Goal: Task Accomplishment & Management: Complete application form

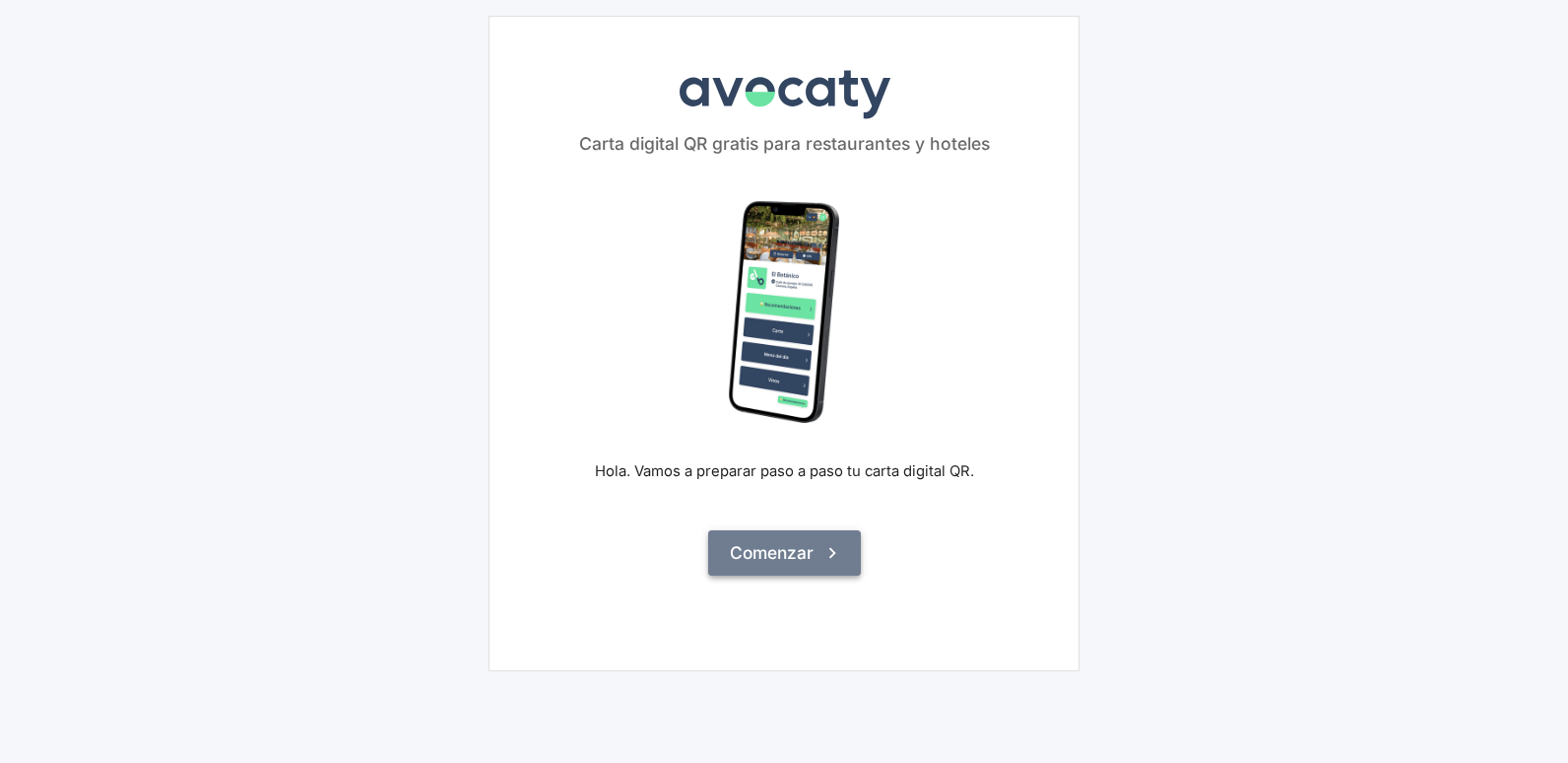
click at [793, 550] on button "Comenzar" at bounding box center [784, 553] width 153 height 45
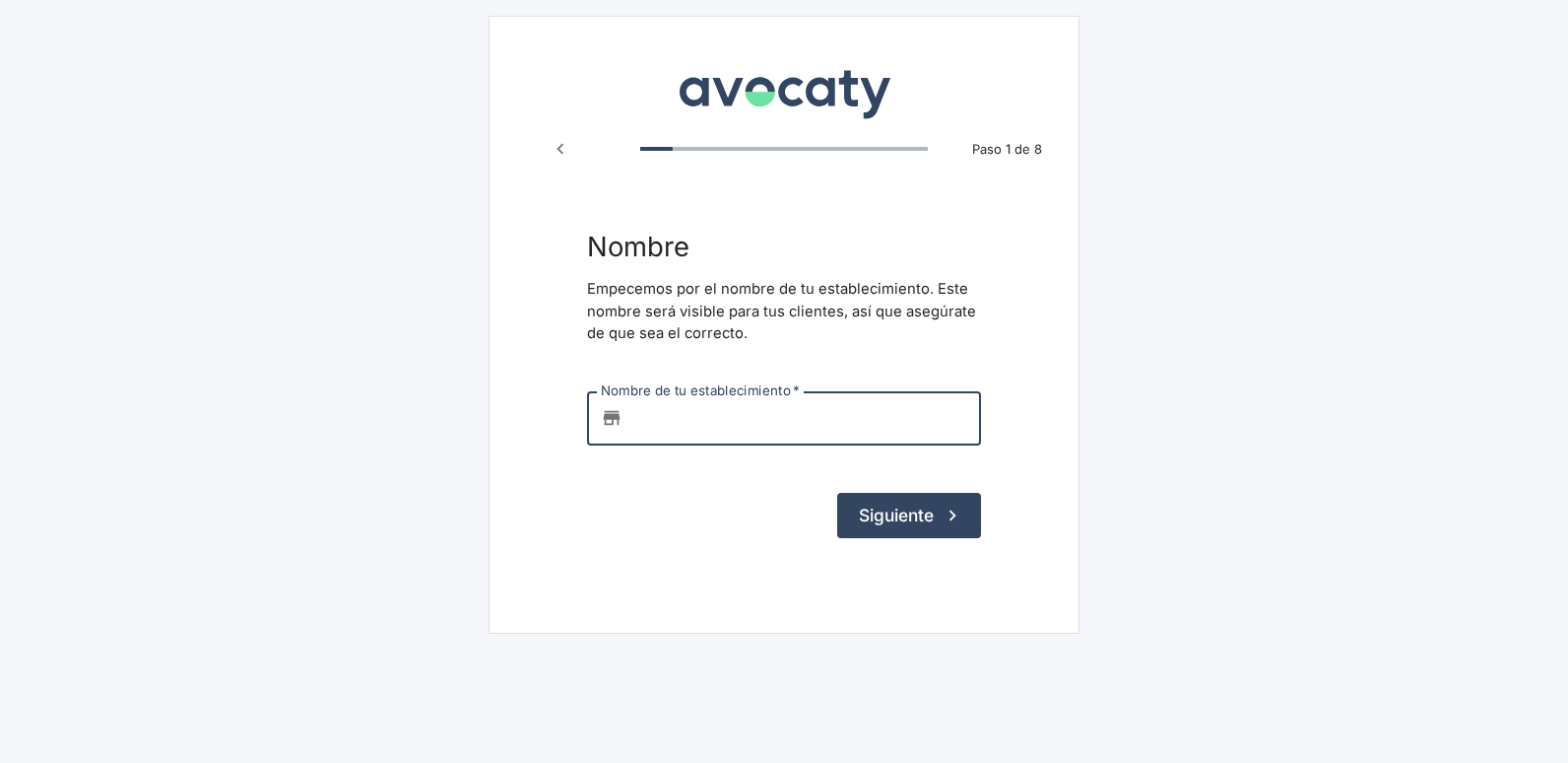
click at [715, 432] on input "Nombre de tu establecimiento   *" at bounding box center [805, 417] width 351 height 53
type input "la cocina de la abuela"
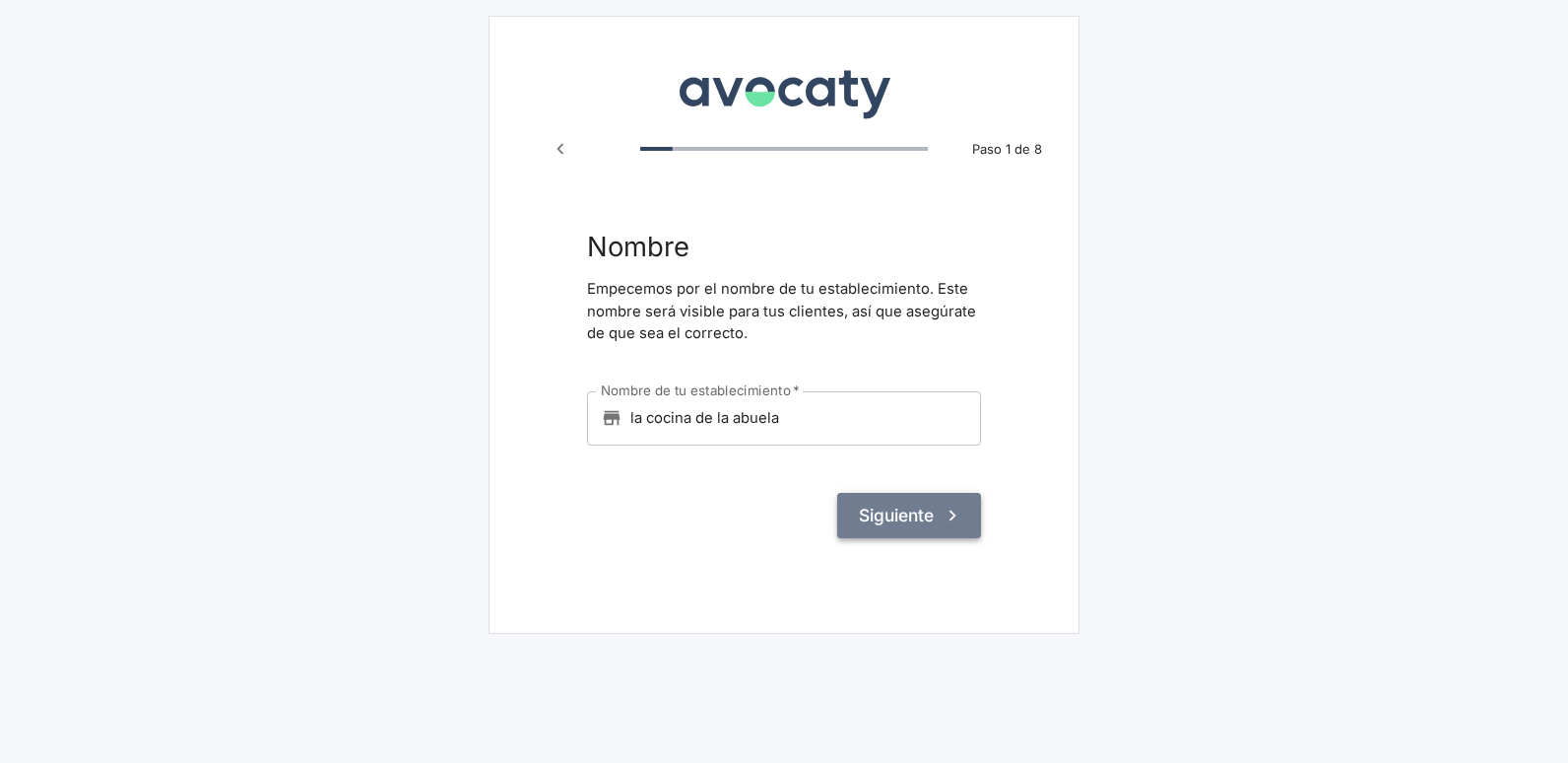
click at [907, 528] on button "Siguiente" at bounding box center [909, 515] width 144 height 45
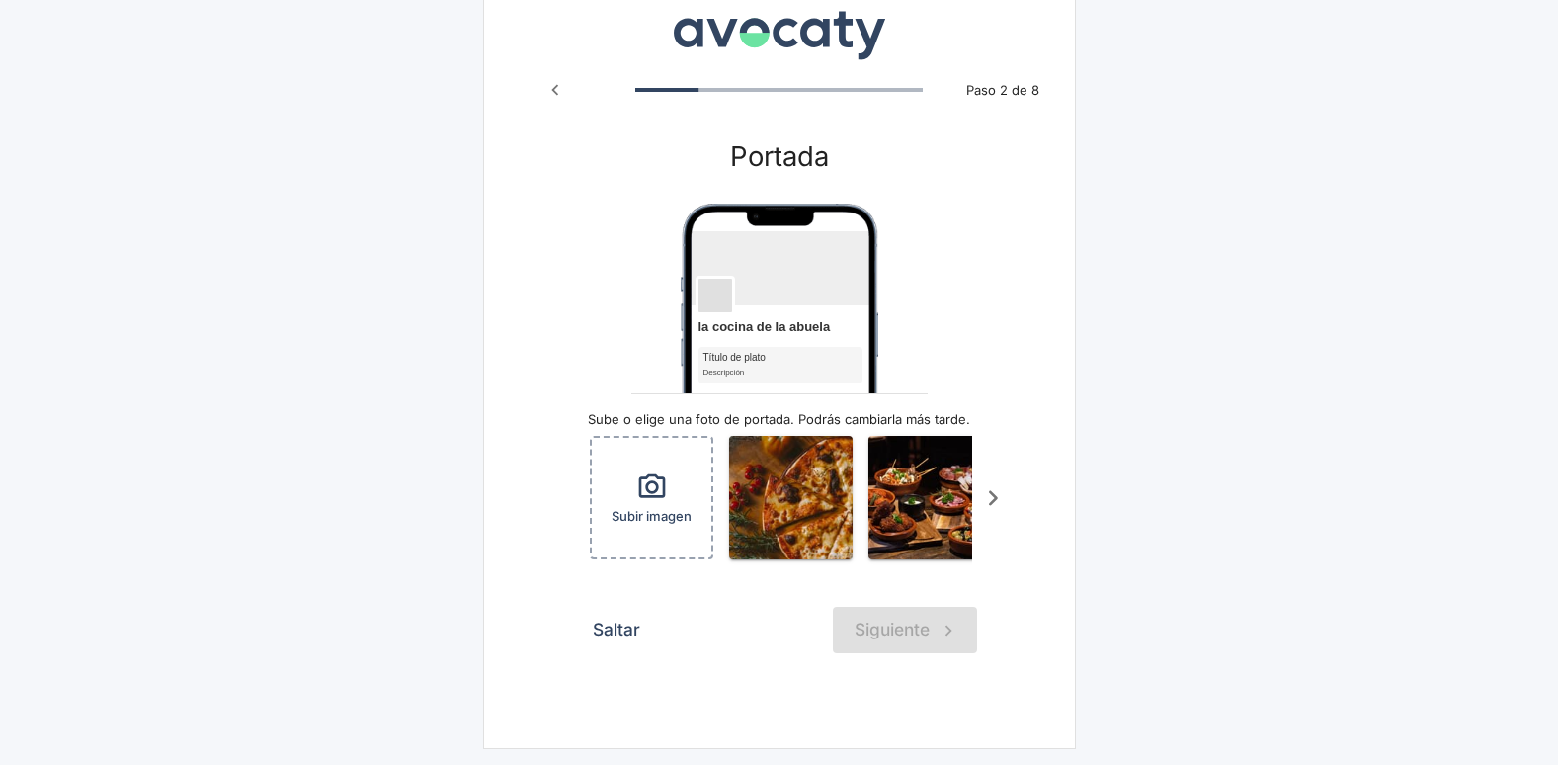
scroll to position [74, 0]
click at [990, 493] on icon "Scroll a la derecha" at bounding box center [993, 498] width 33 height 33
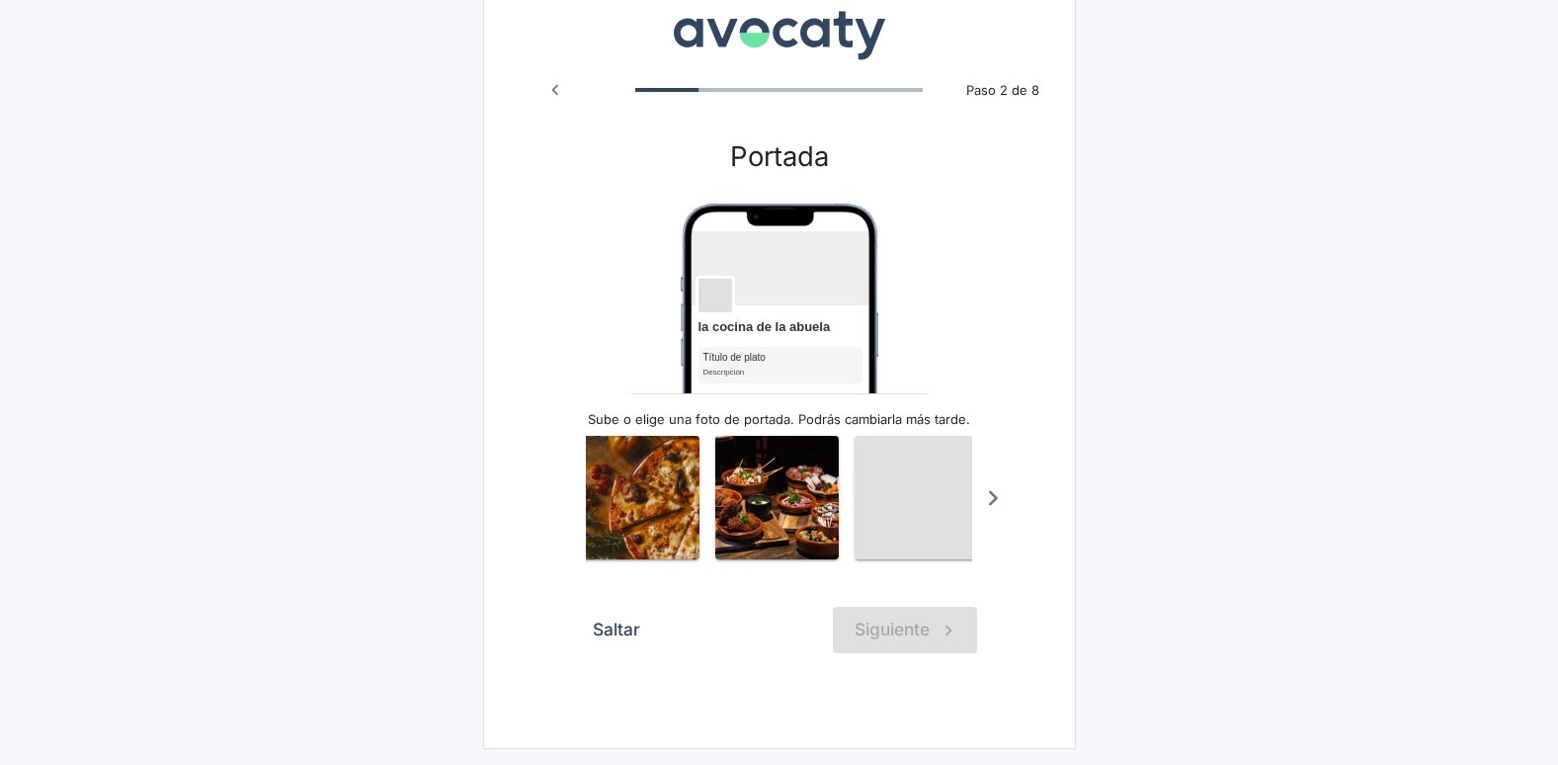
scroll to position [0, 198]
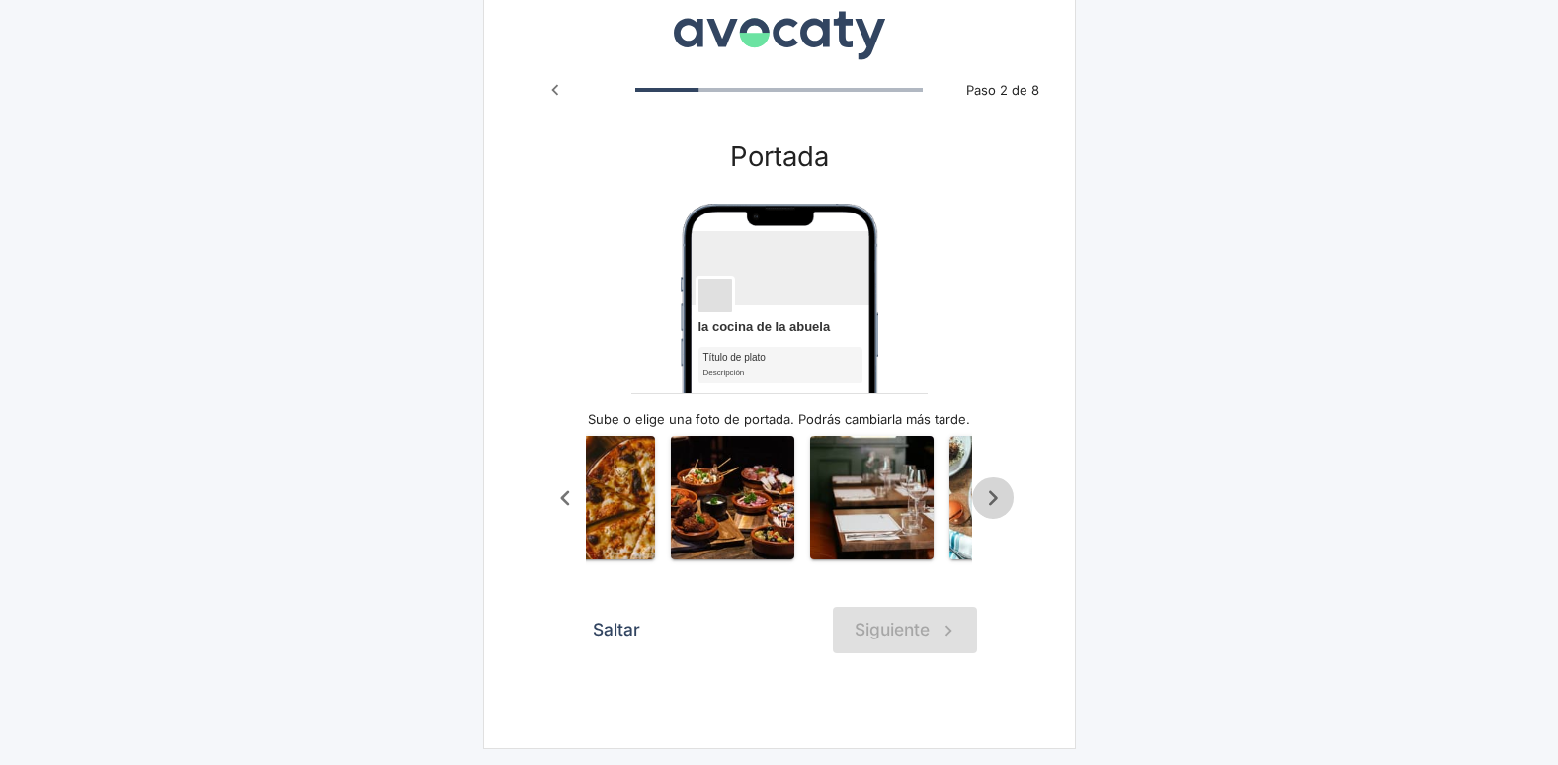
click at [990, 493] on icon "Scroll a la derecha" at bounding box center [993, 498] width 33 height 33
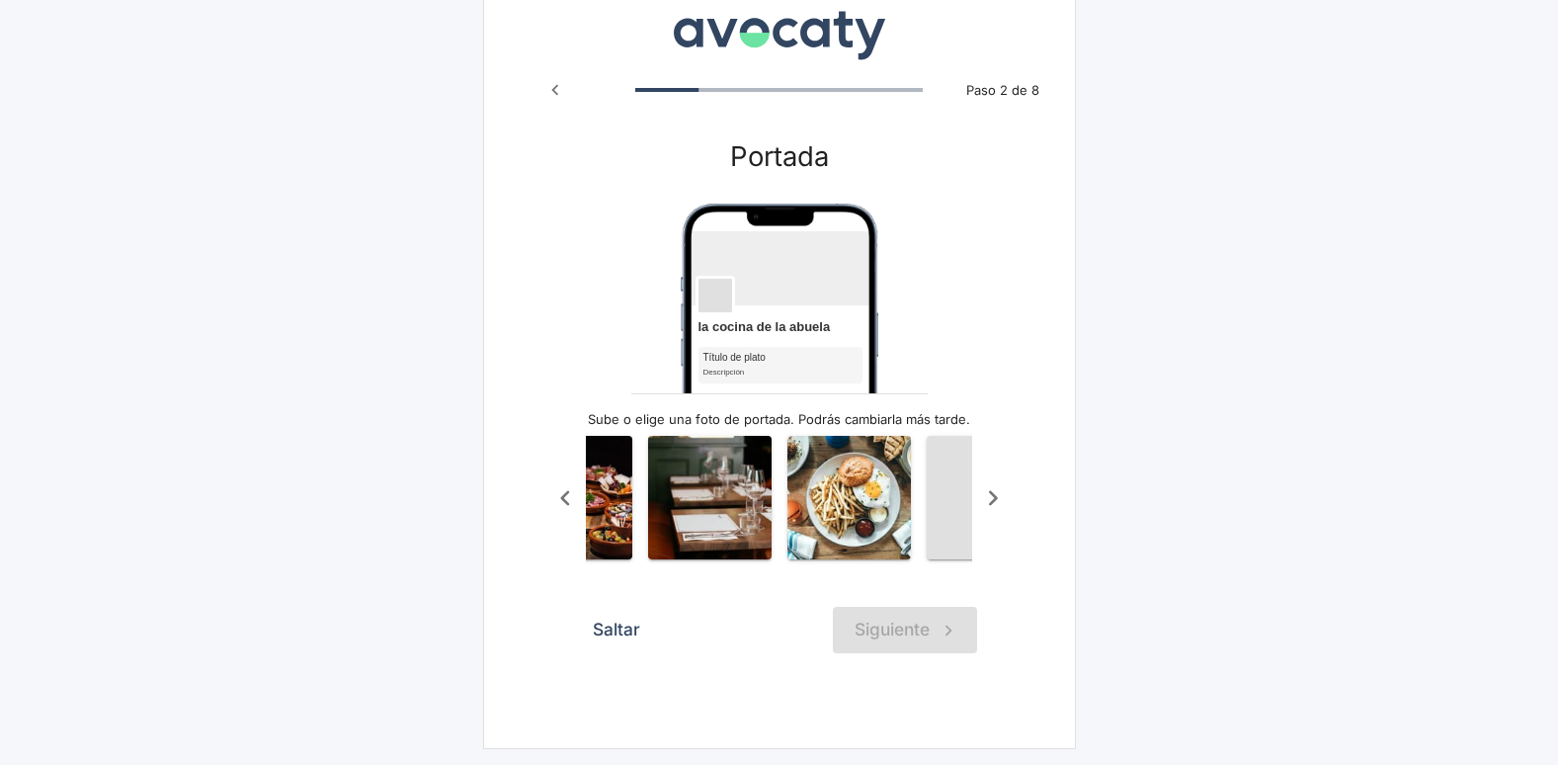
scroll to position [0, 395]
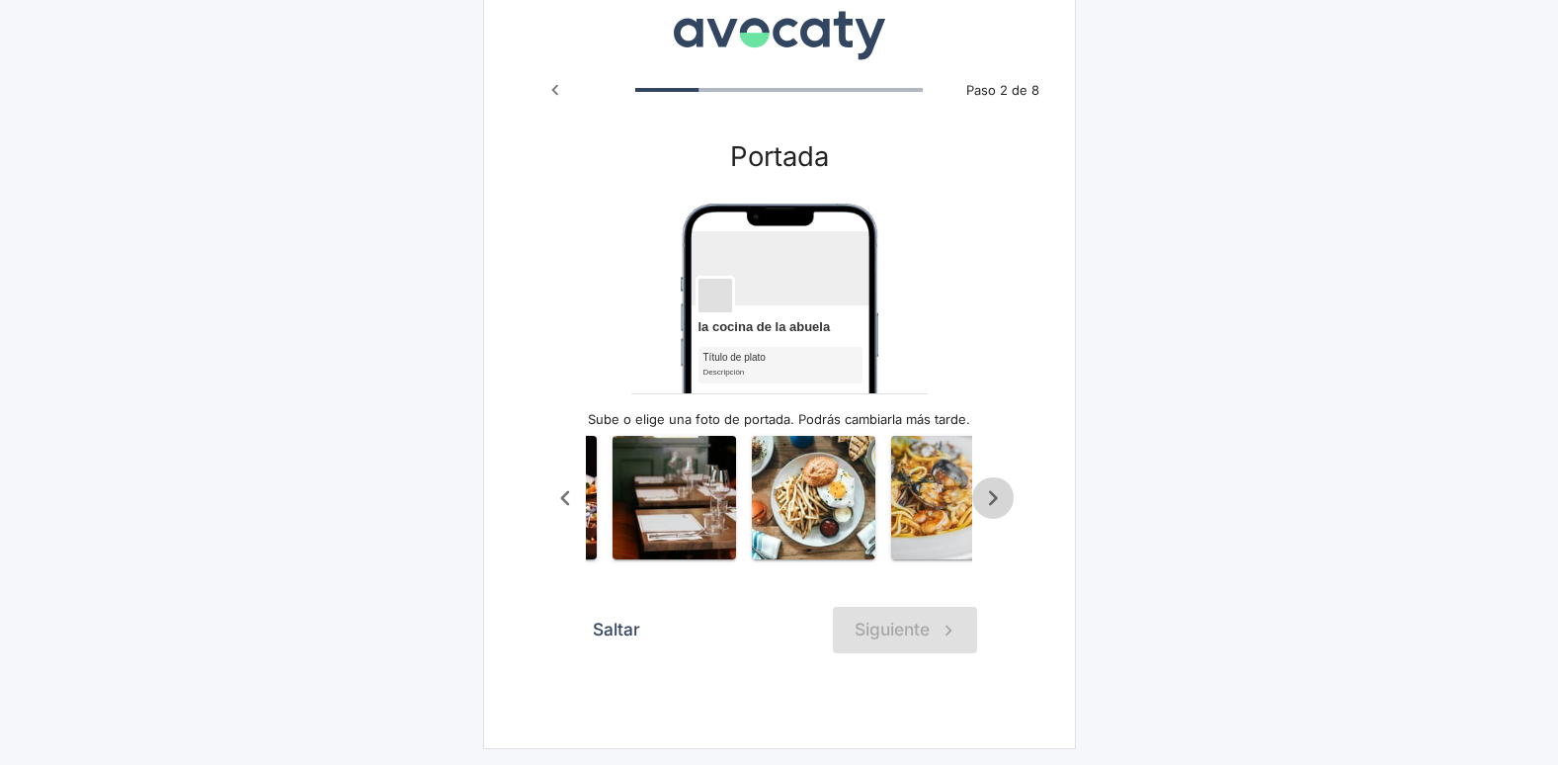
click at [990, 493] on icon "Scroll a la derecha" at bounding box center [993, 498] width 33 height 33
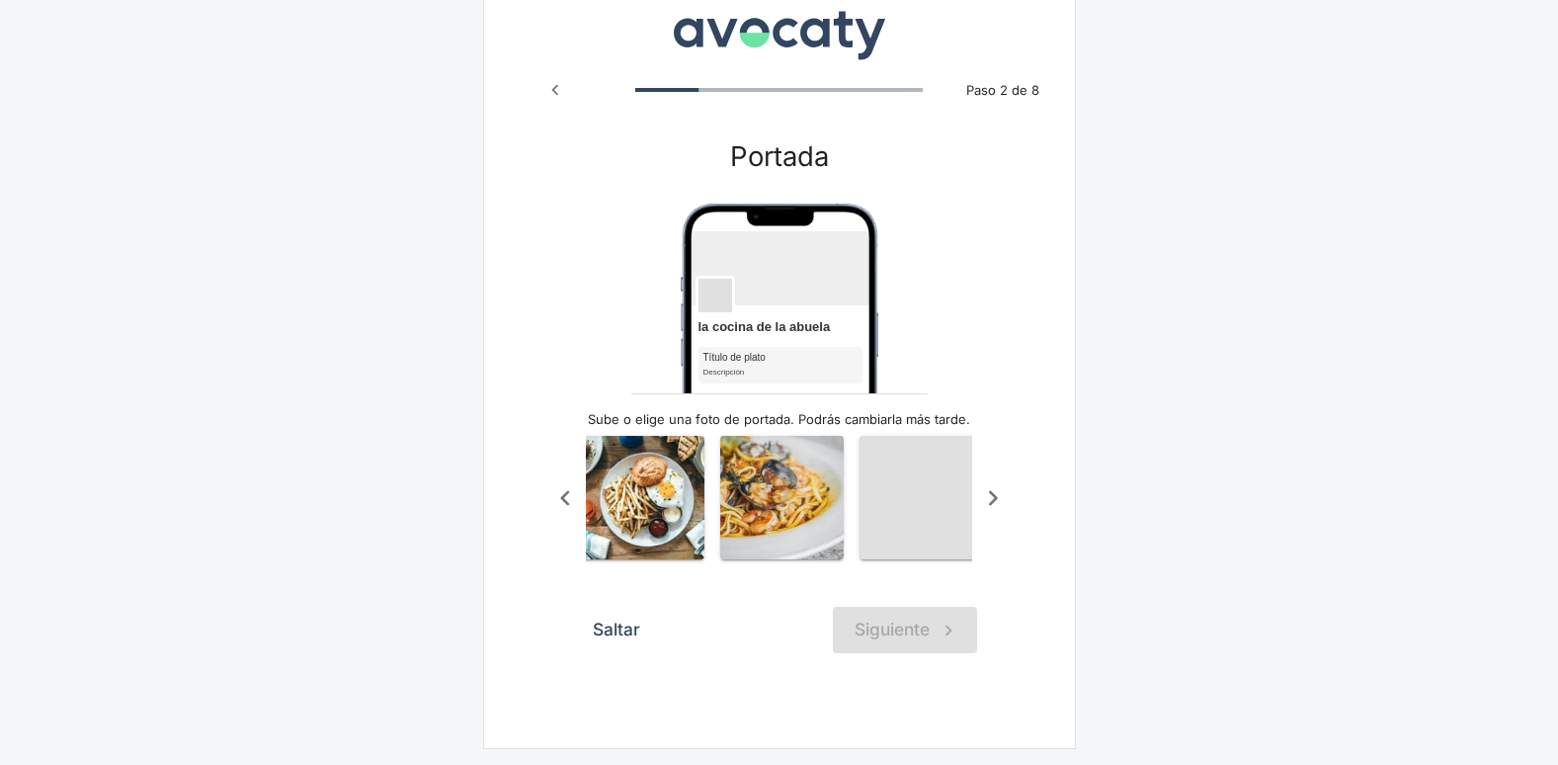
scroll to position [0, 593]
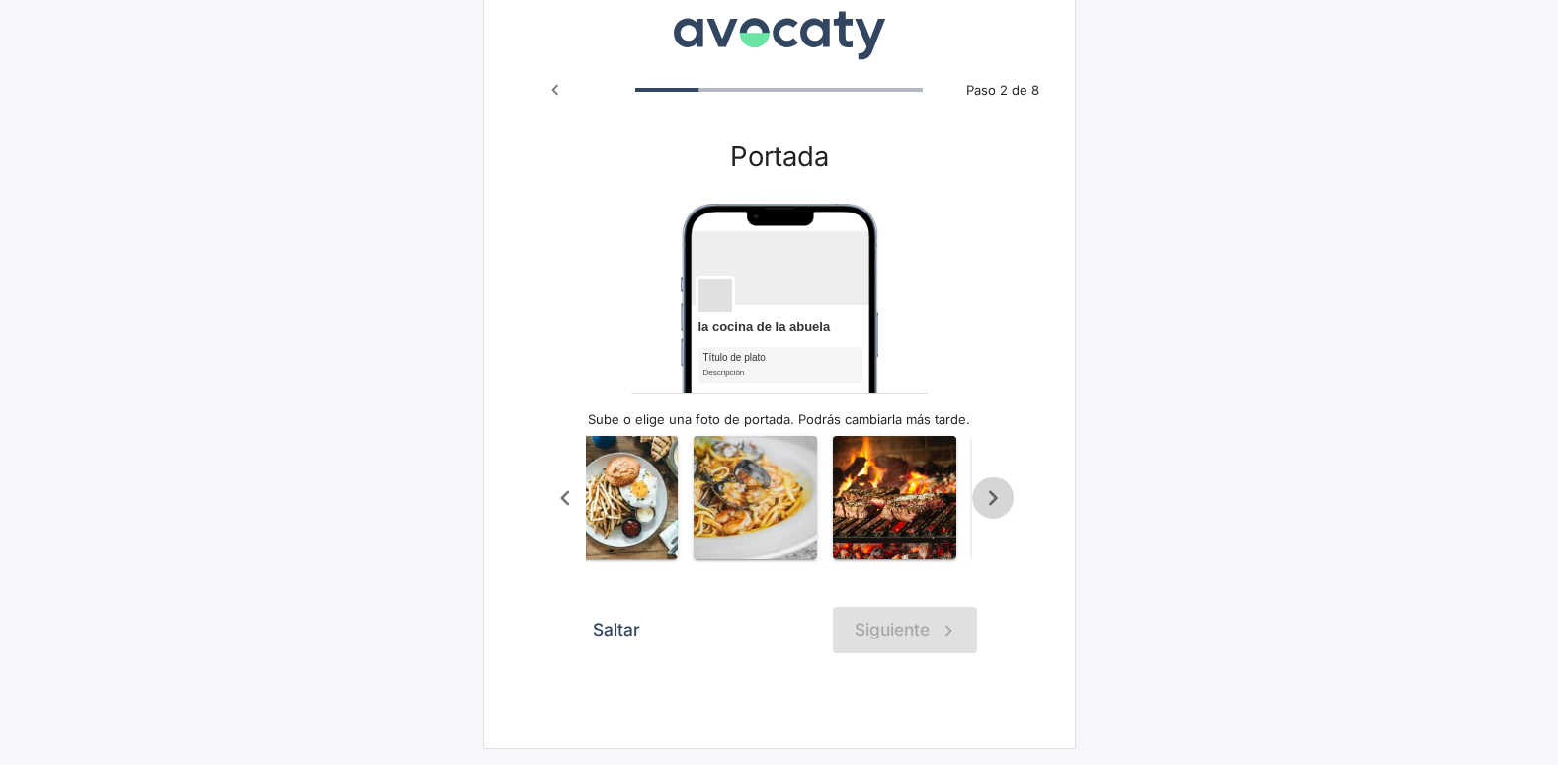
click at [990, 493] on icon "Scroll a la derecha" at bounding box center [993, 498] width 33 height 33
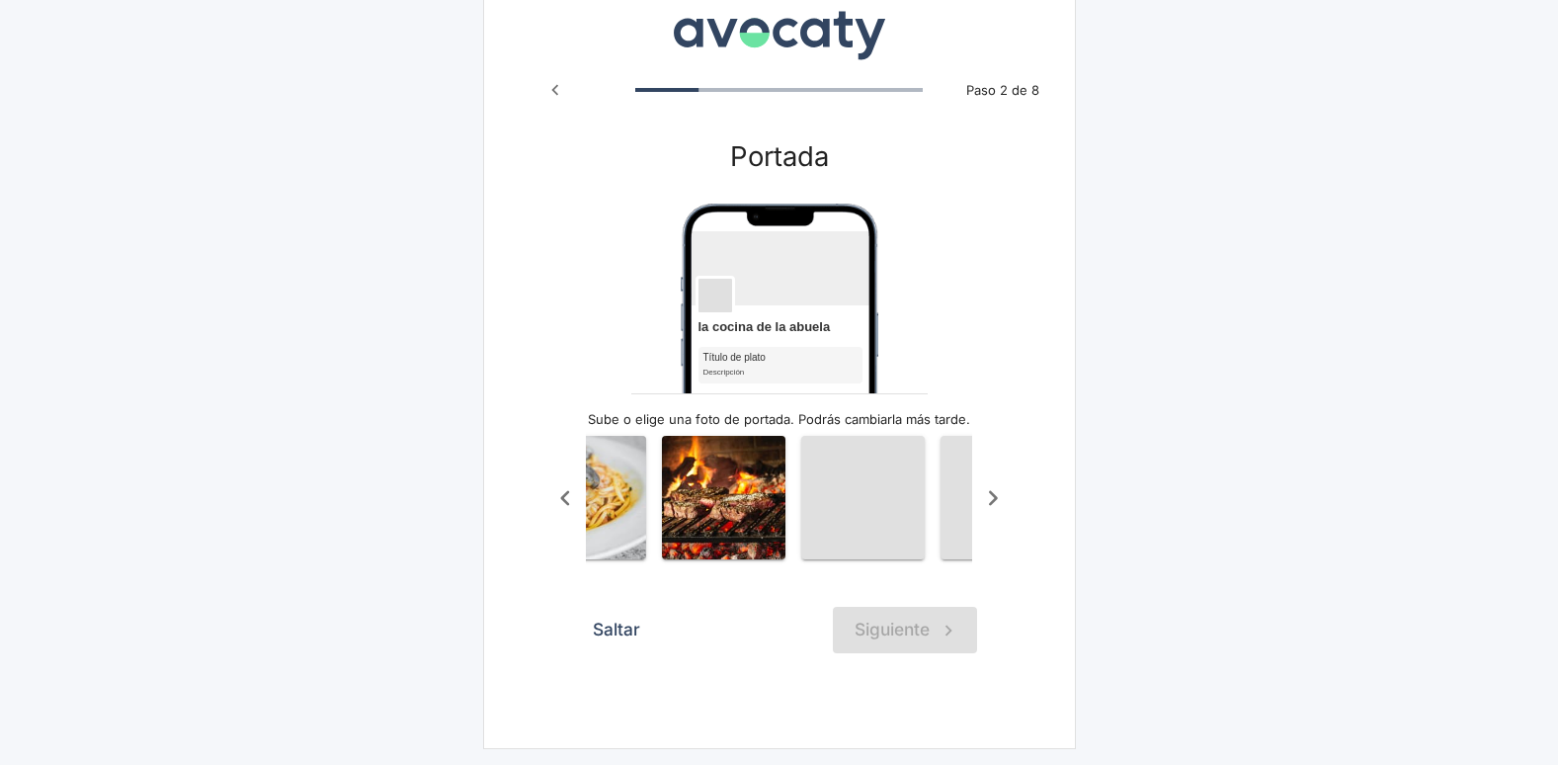
scroll to position [0, 790]
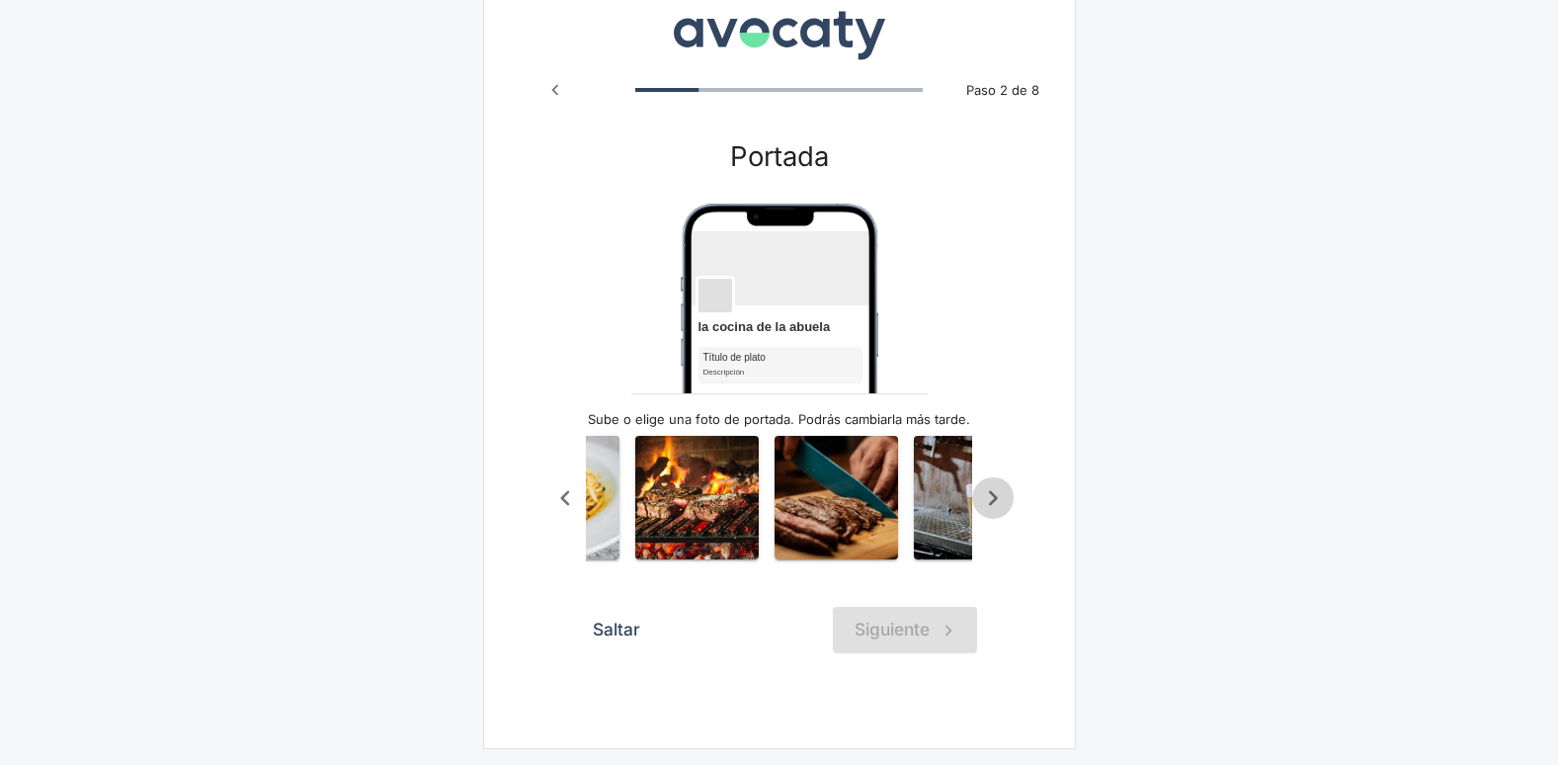
click at [990, 493] on icon "Scroll a la derecha" at bounding box center [993, 498] width 33 height 33
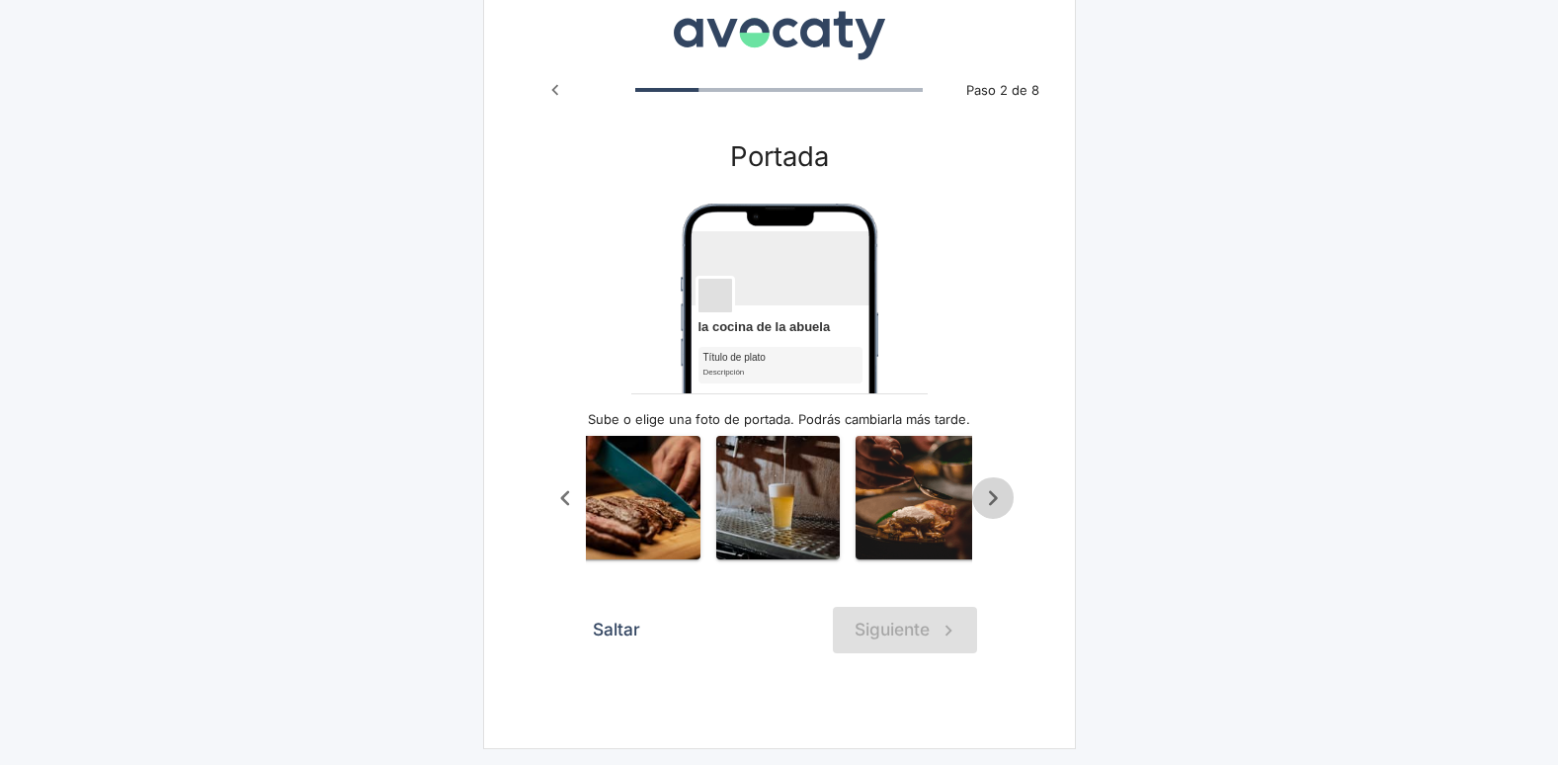
click at [990, 493] on icon "Scroll a la derecha" at bounding box center [993, 498] width 33 height 33
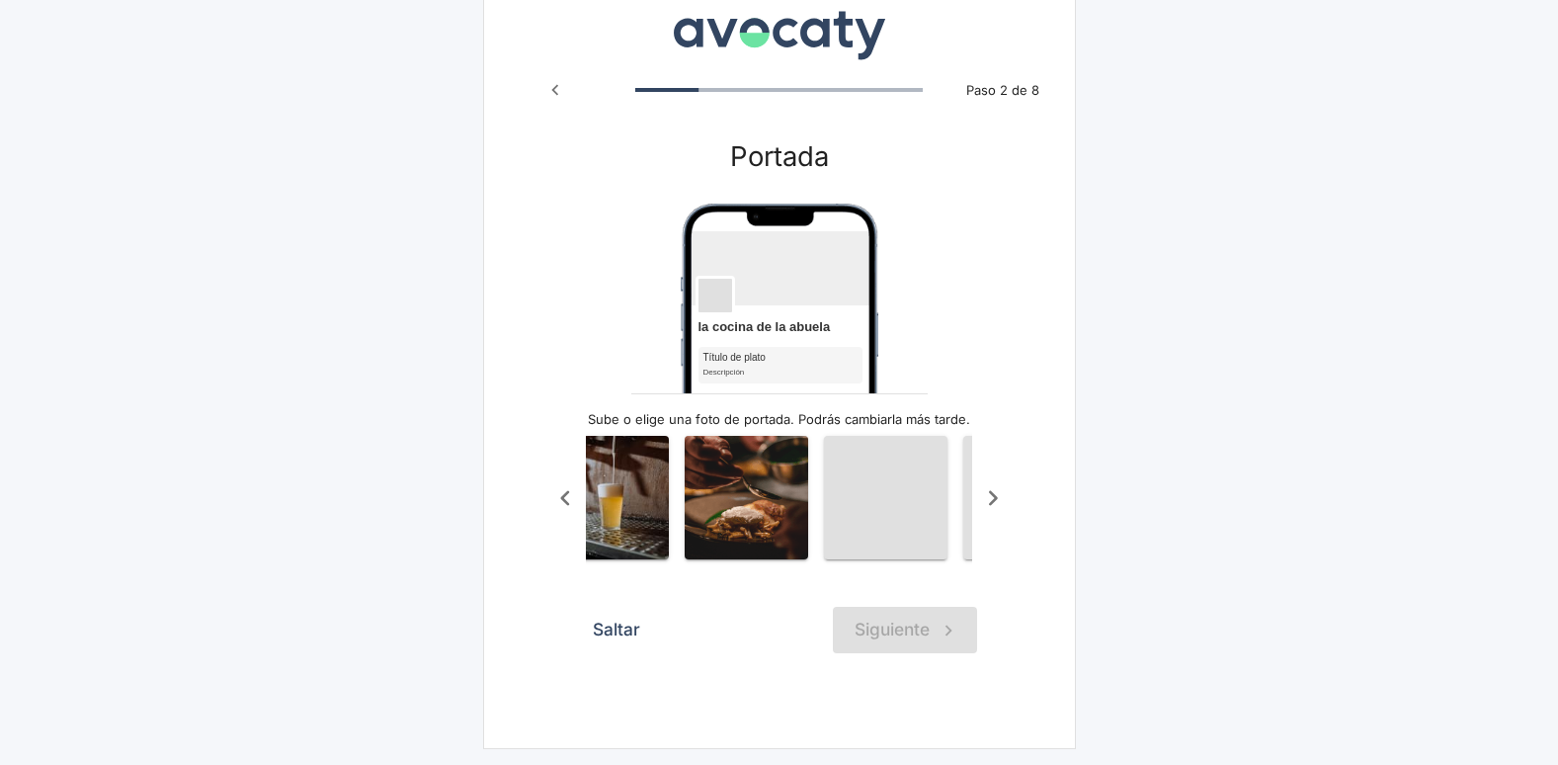
scroll to position [0, 1186]
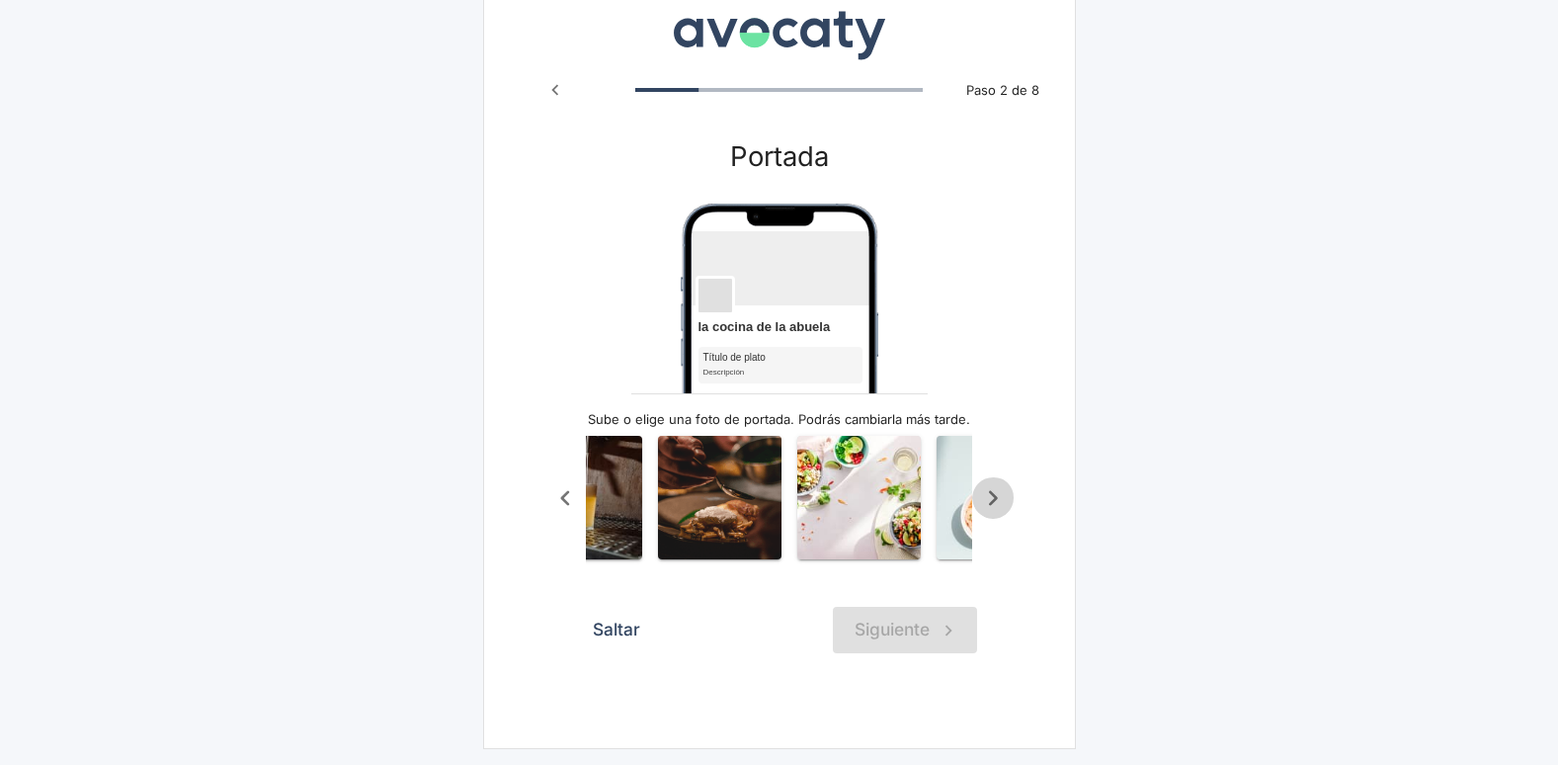
click at [990, 493] on icon "Scroll a la derecha" at bounding box center [993, 498] width 33 height 33
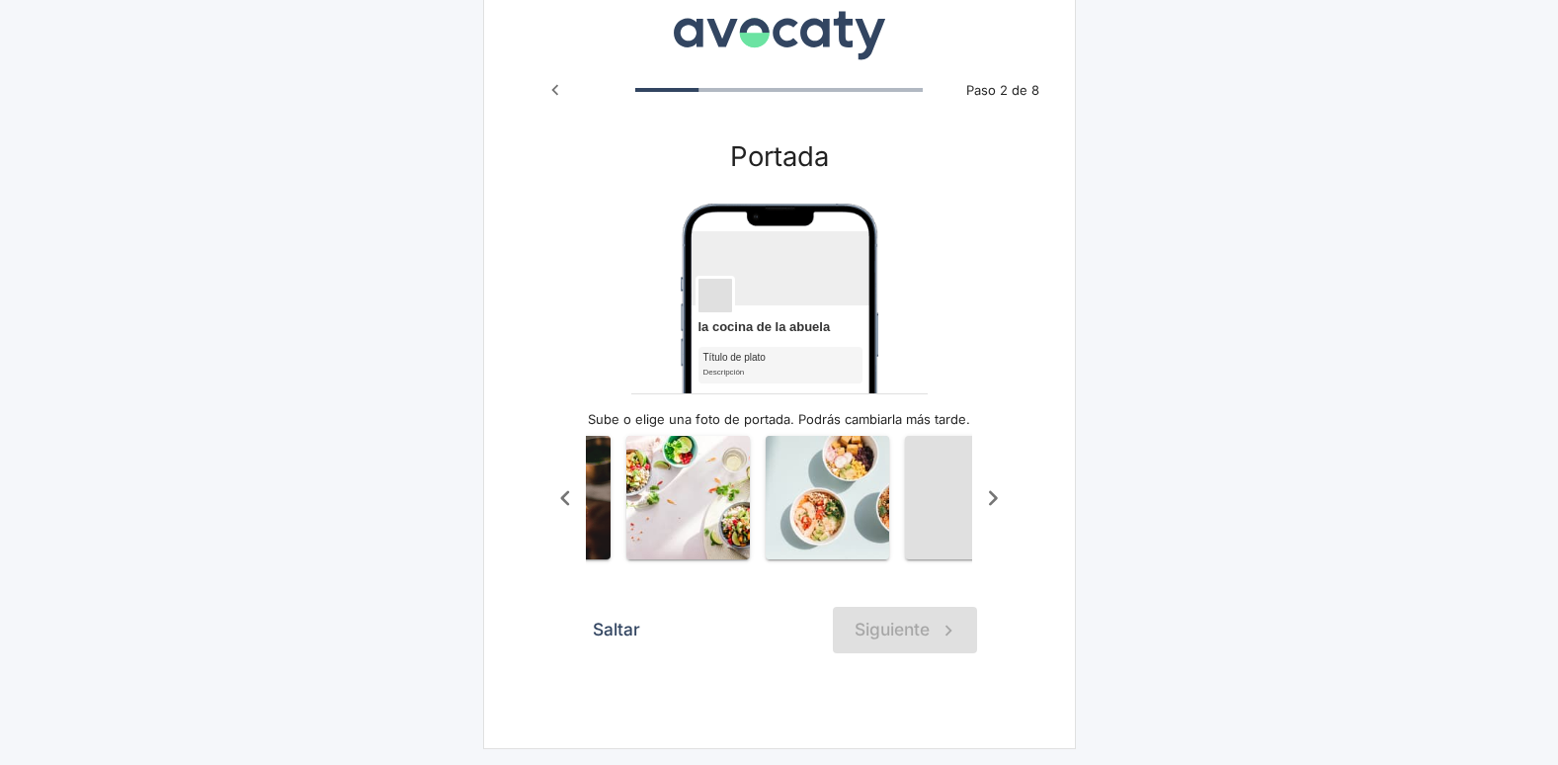
scroll to position [0, 1383]
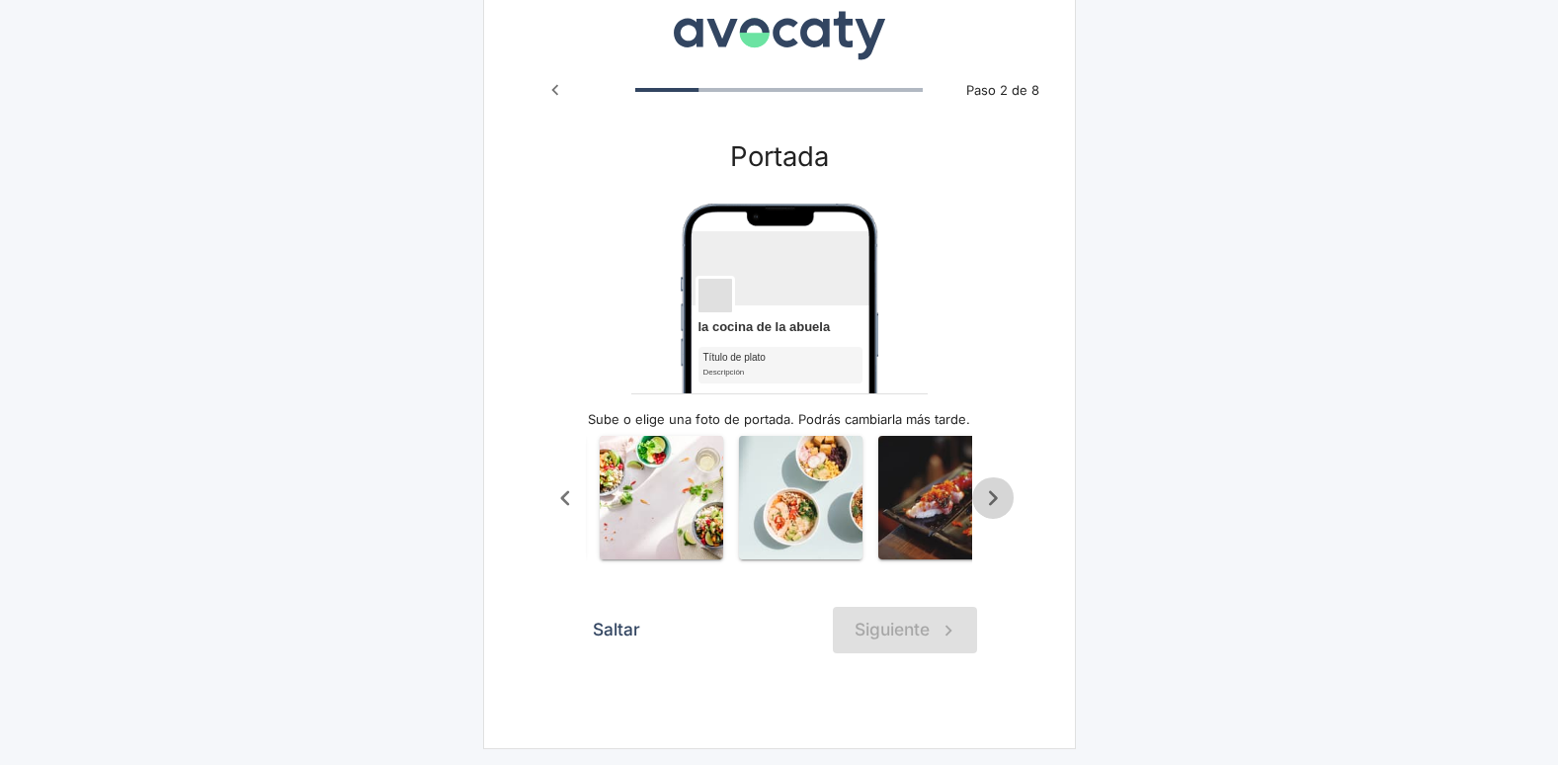
click at [990, 493] on icon "Scroll a la derecha" at bounding box center [993, 498] width 33 height 33
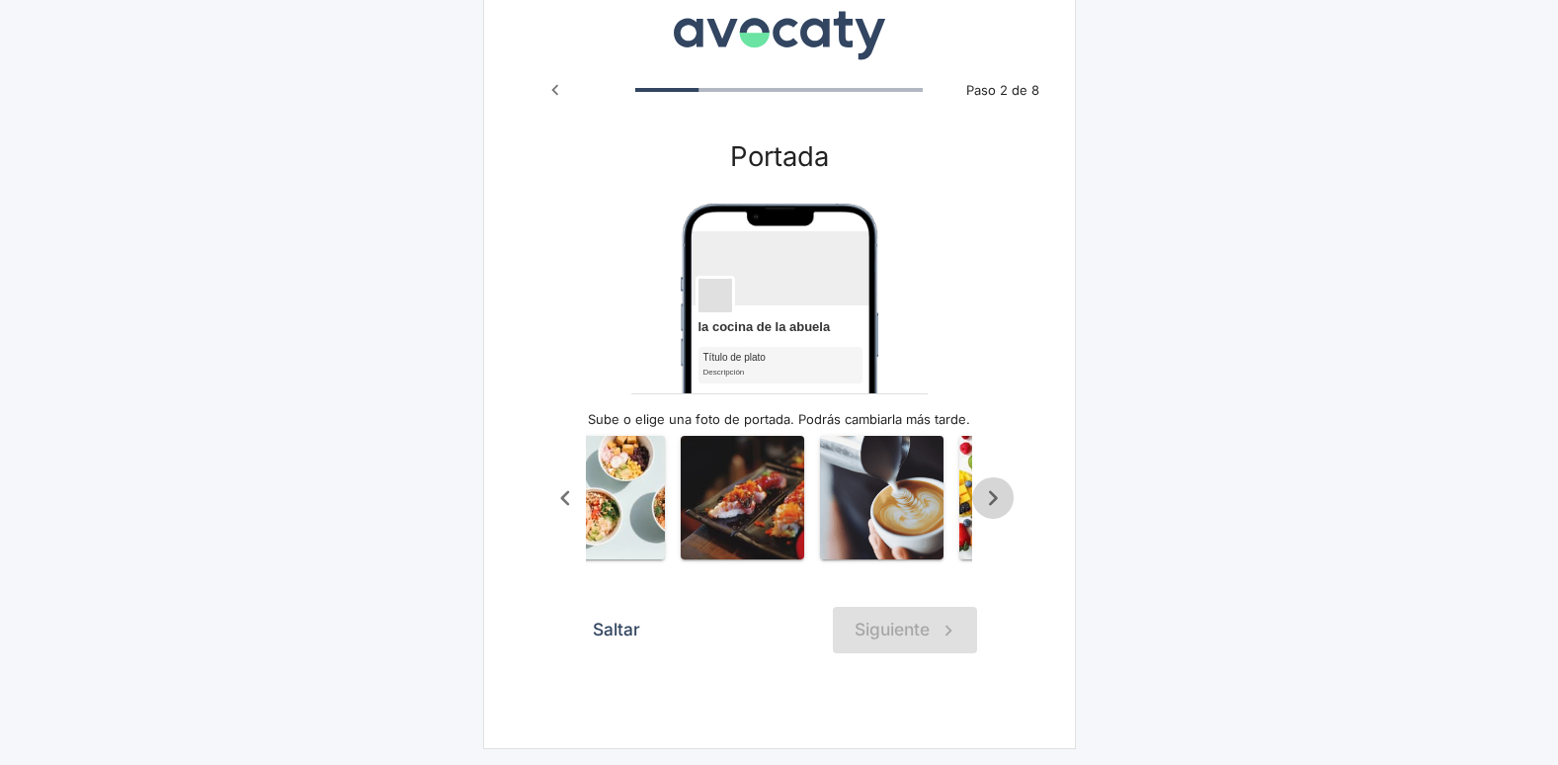
click at [990, 493] on icon "Scroll a la derecha" at bounding box center [993, 498] width 33 height 33
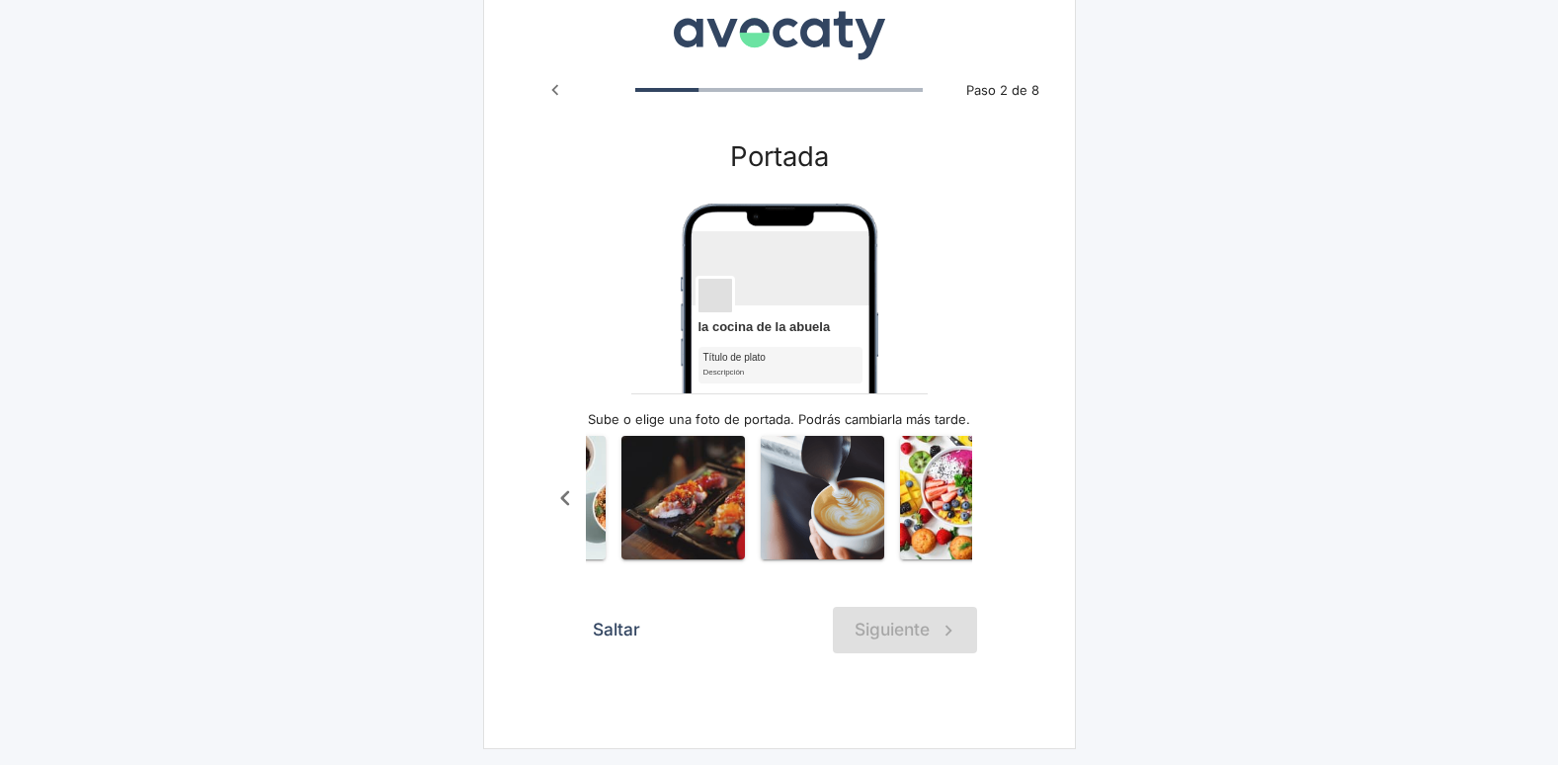
scroll to position [0, 1696]
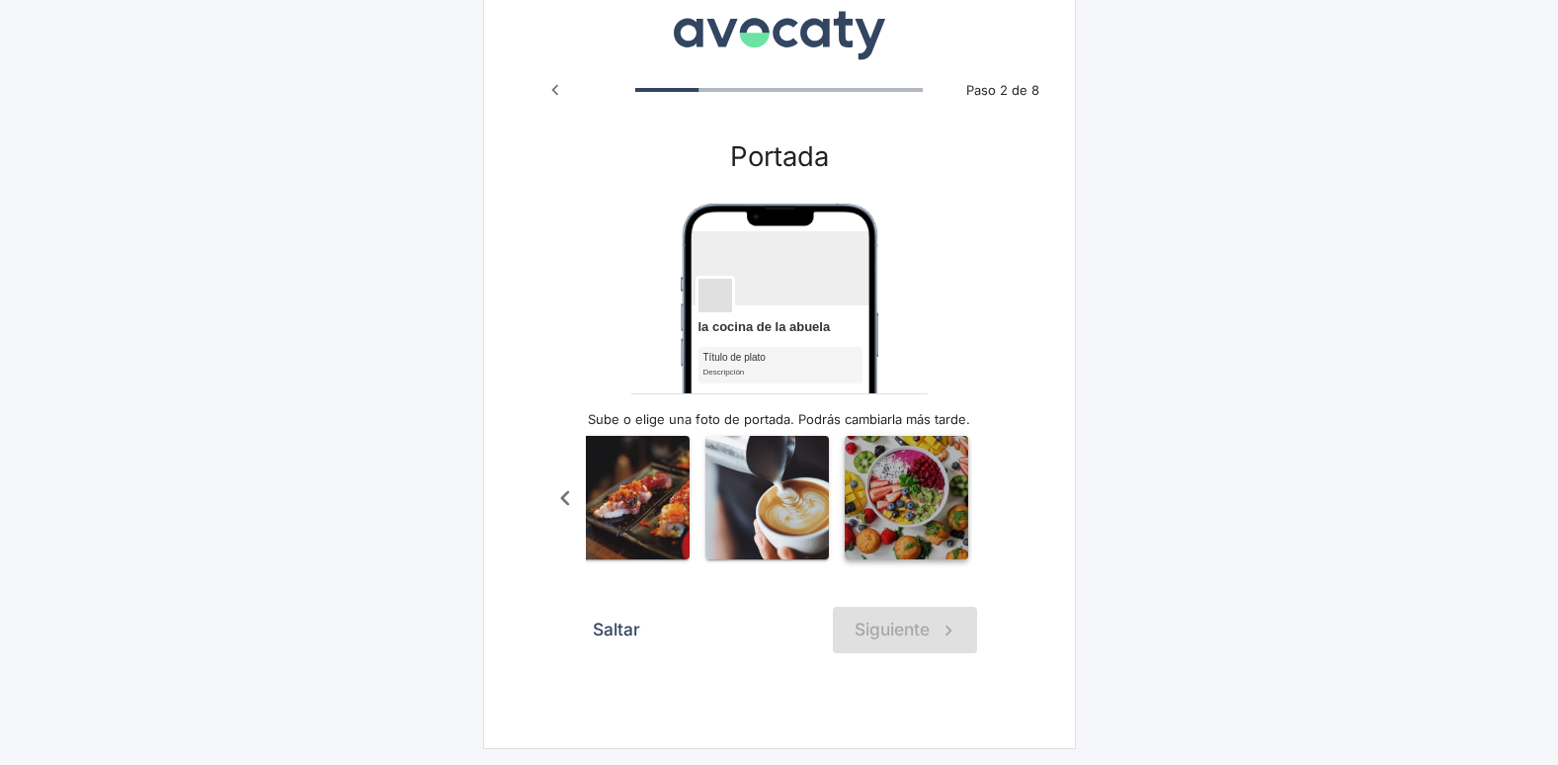
click at [902, 478] on img "button" at bounding box center [907, 498] width 124 height 124
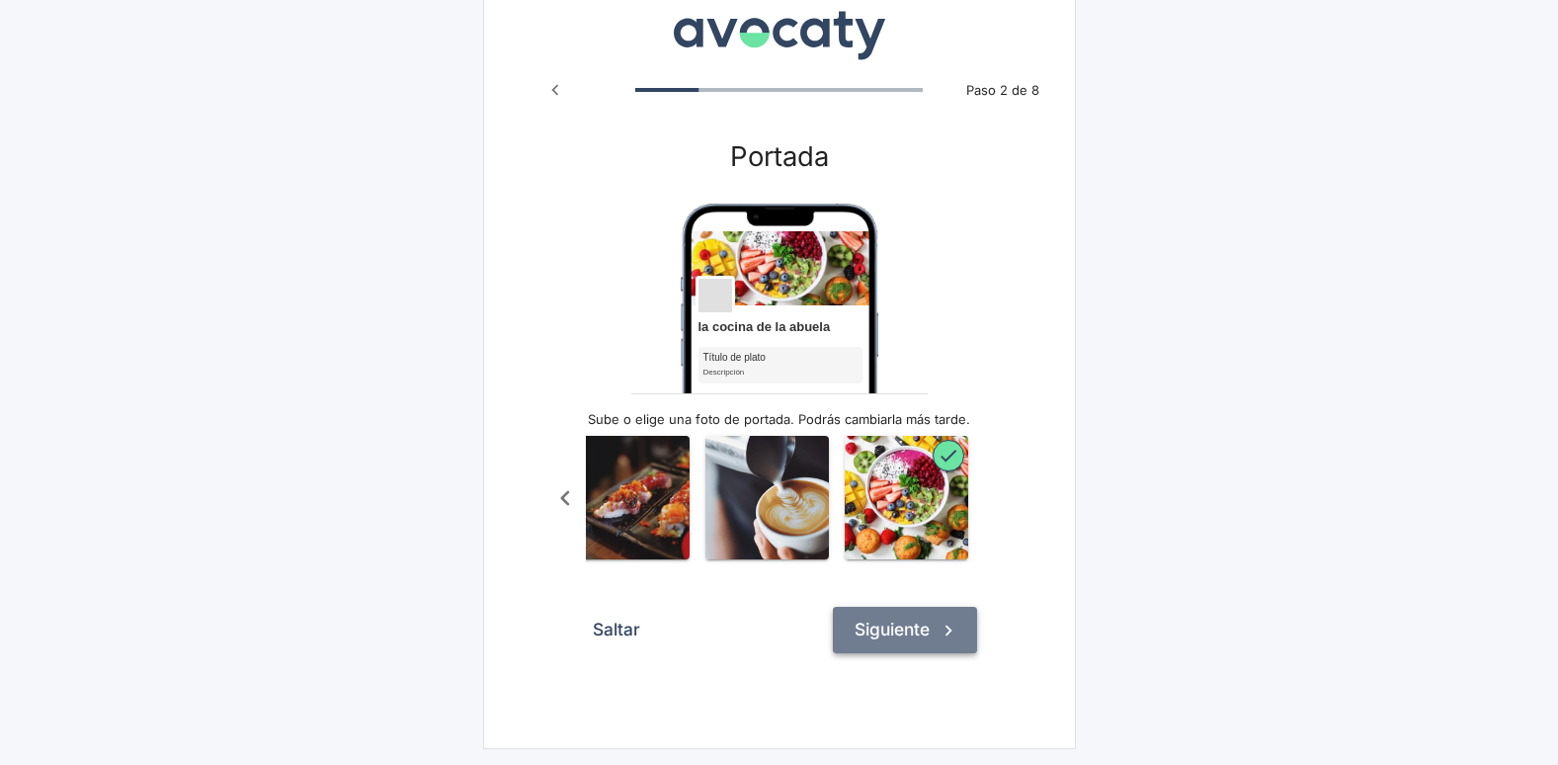
click at [917, 640] on button "Siguiente" at bounding box center [905, 629] width 144 height 45
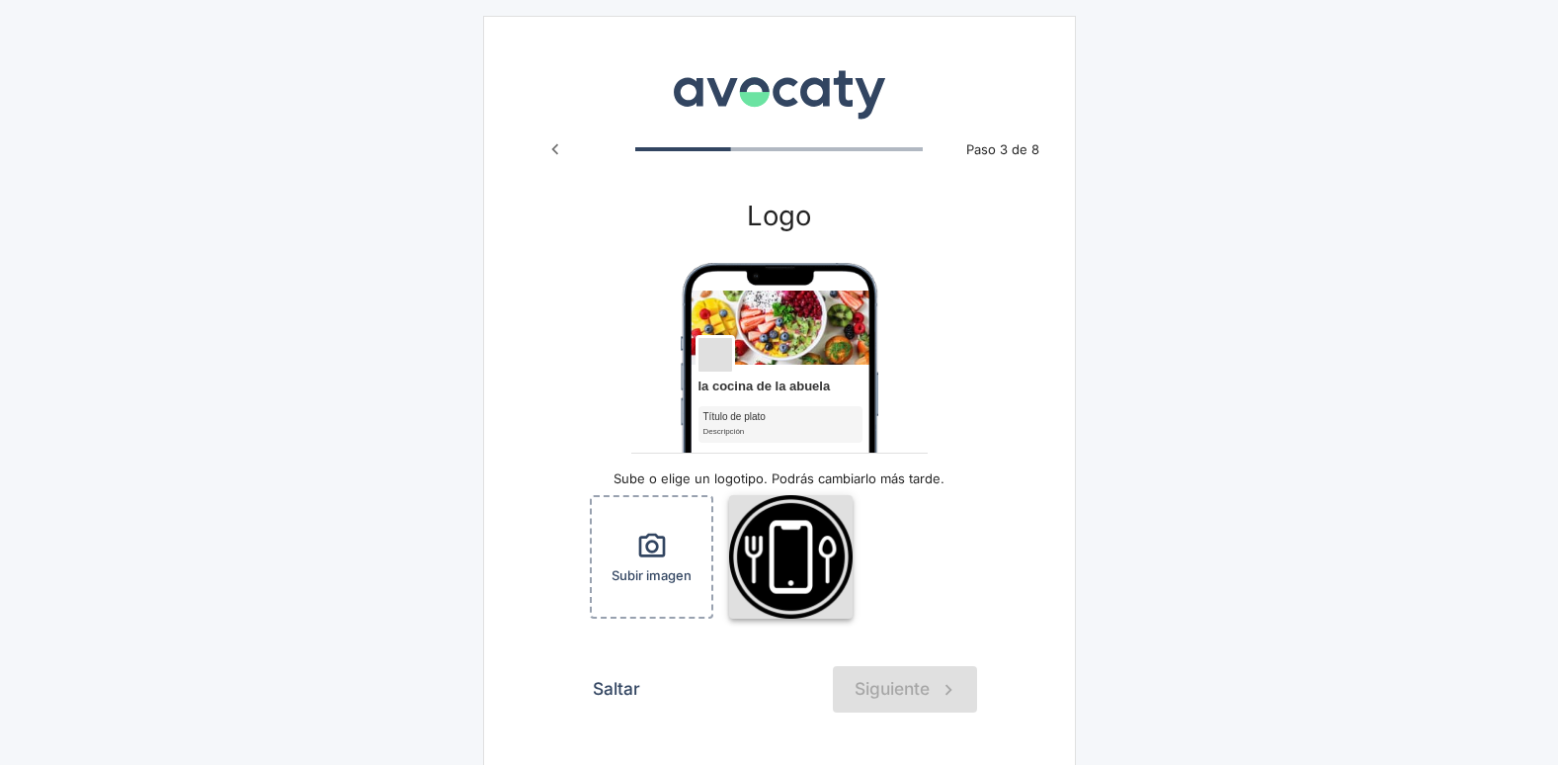
drag, startPoint x: 917, startPoint y: 640, endPoint x: 800, endPoint y: 572, distance: 135.1
click at [800, 572] on form "Logo la cocina de la abuela Título de plato Descripción Sube o elige un logotip…" at bounding box center [779, 456] width 395 height 512
click at [795, 576] on img "button" at bounding box center [791, 557] width 124 height 124
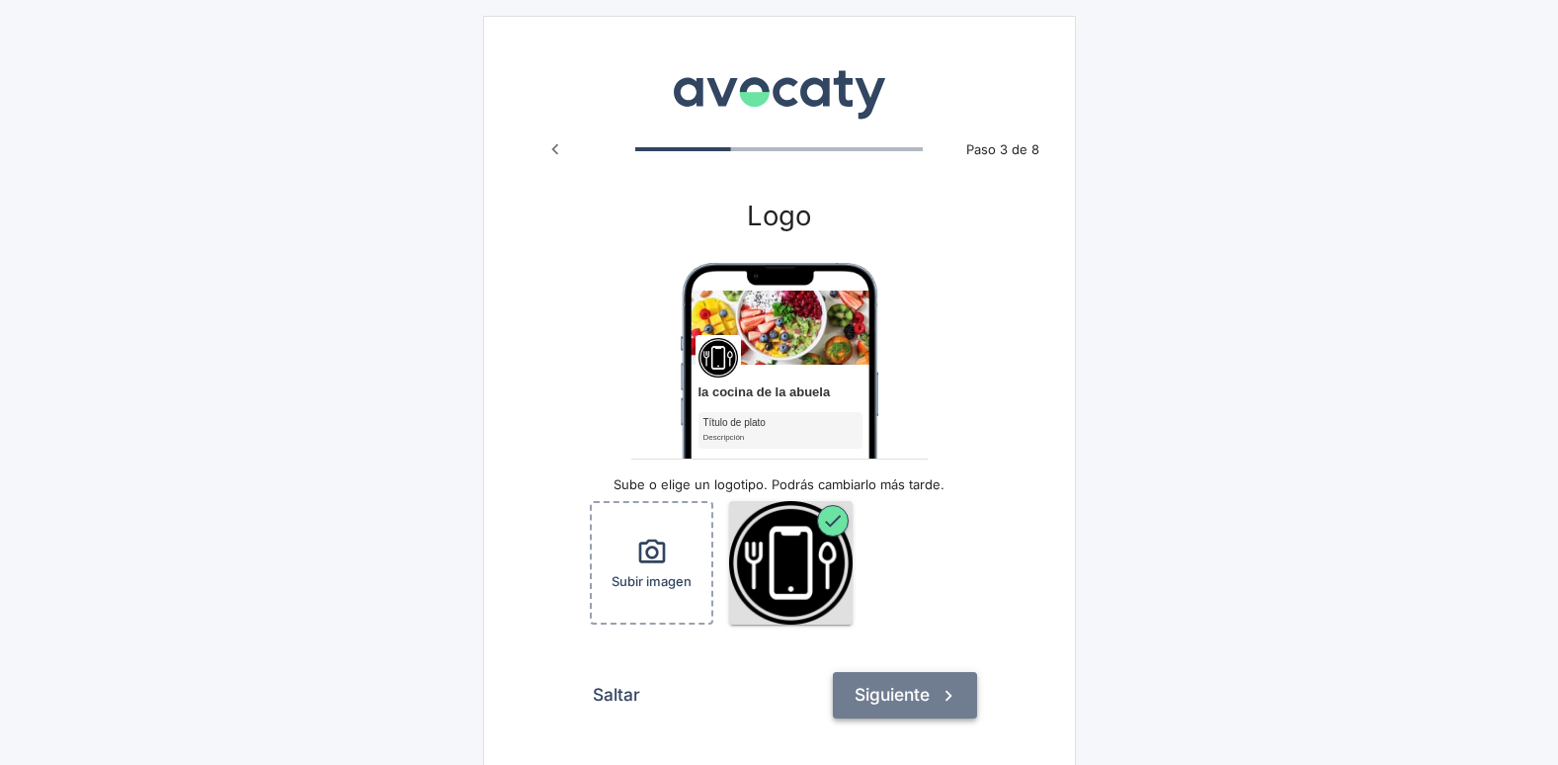
click at [893, 704] on button "Siguiente" at bounding box center [905, 694] width 144 height 45
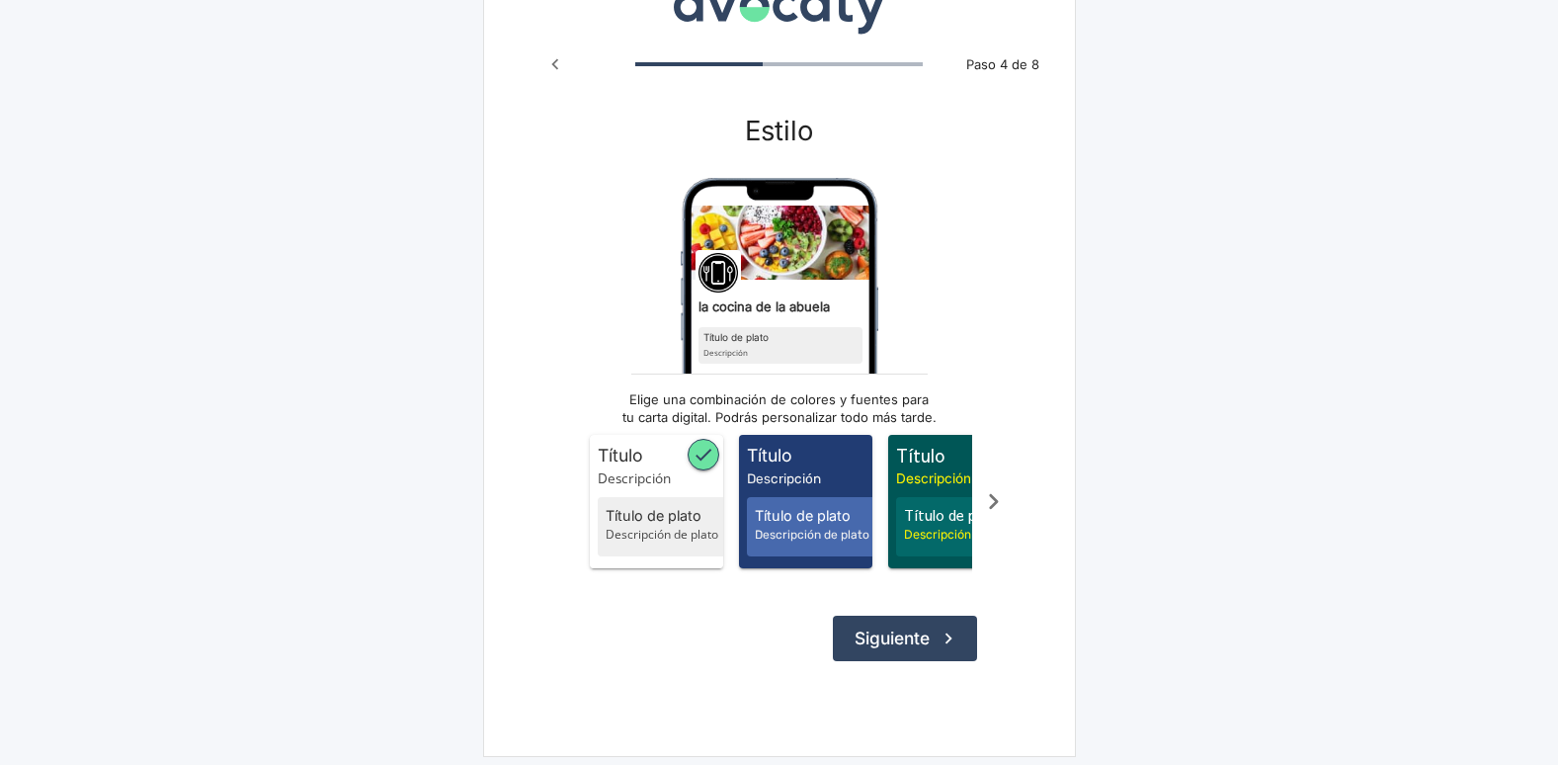
scroll to position [108, 0]
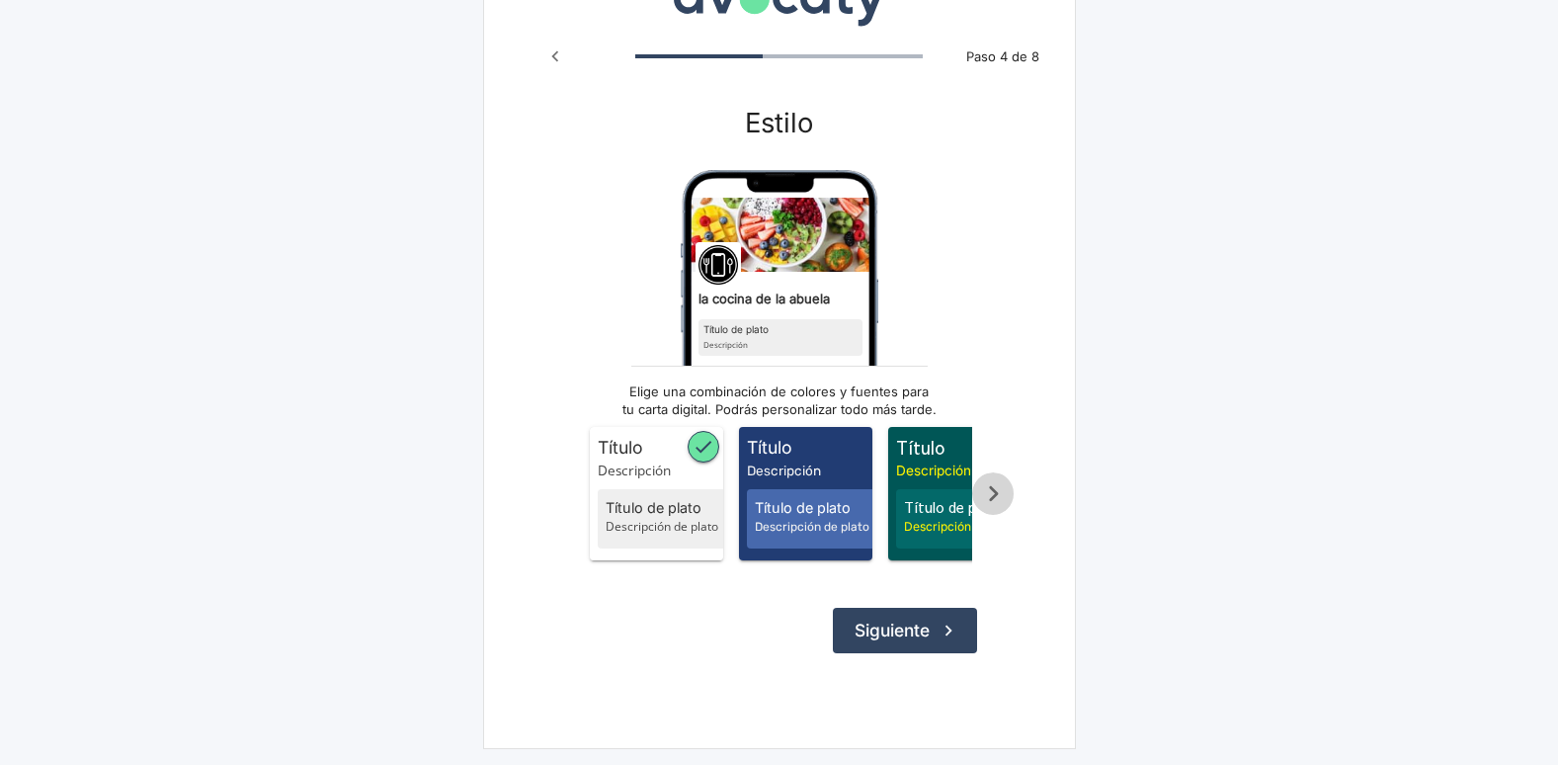
click at [997, 486] on icon "Scroll a la derecha" at bounding box center [993, 493] width 9 height 15
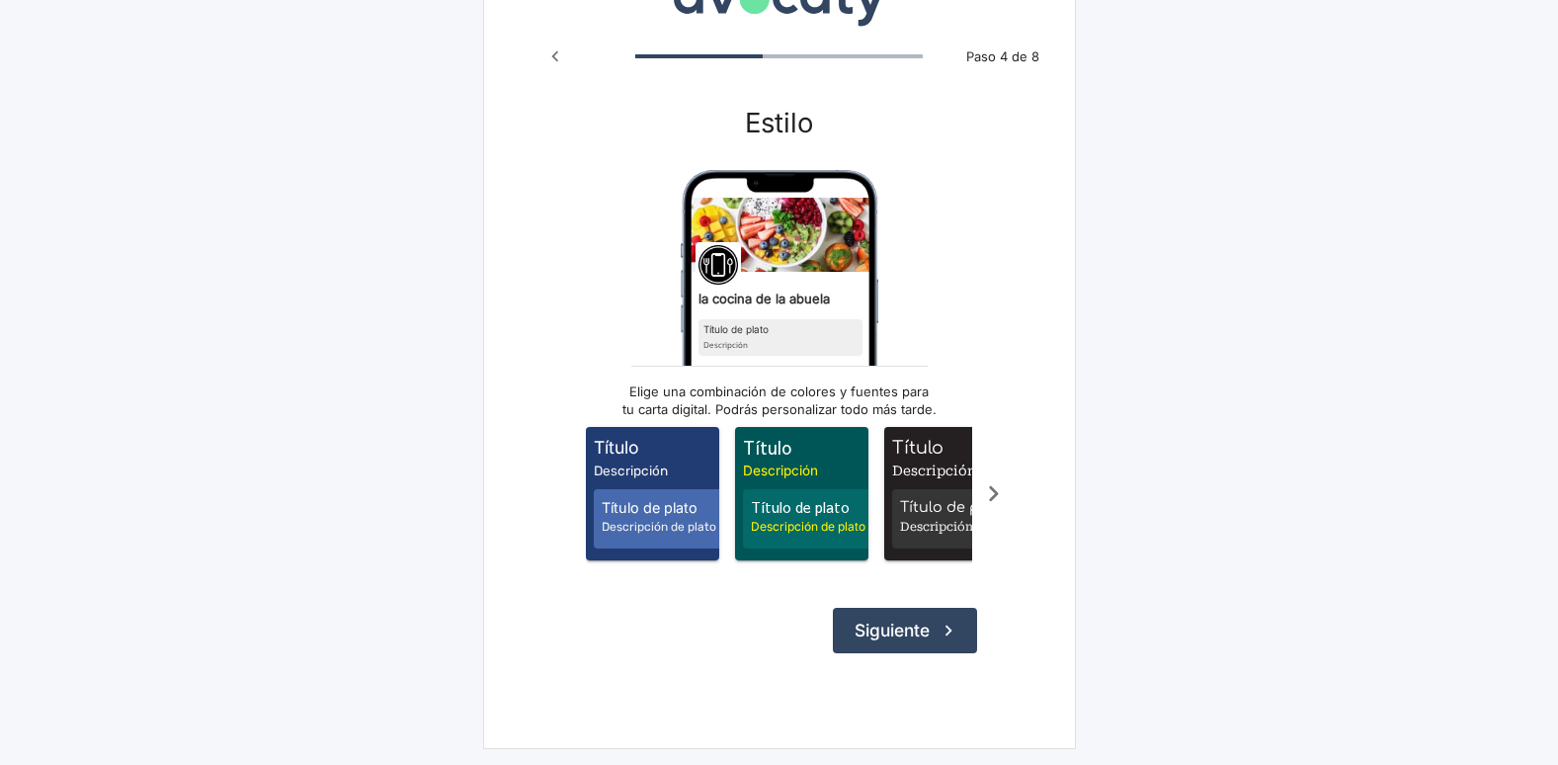
scroll to position [0, 198]
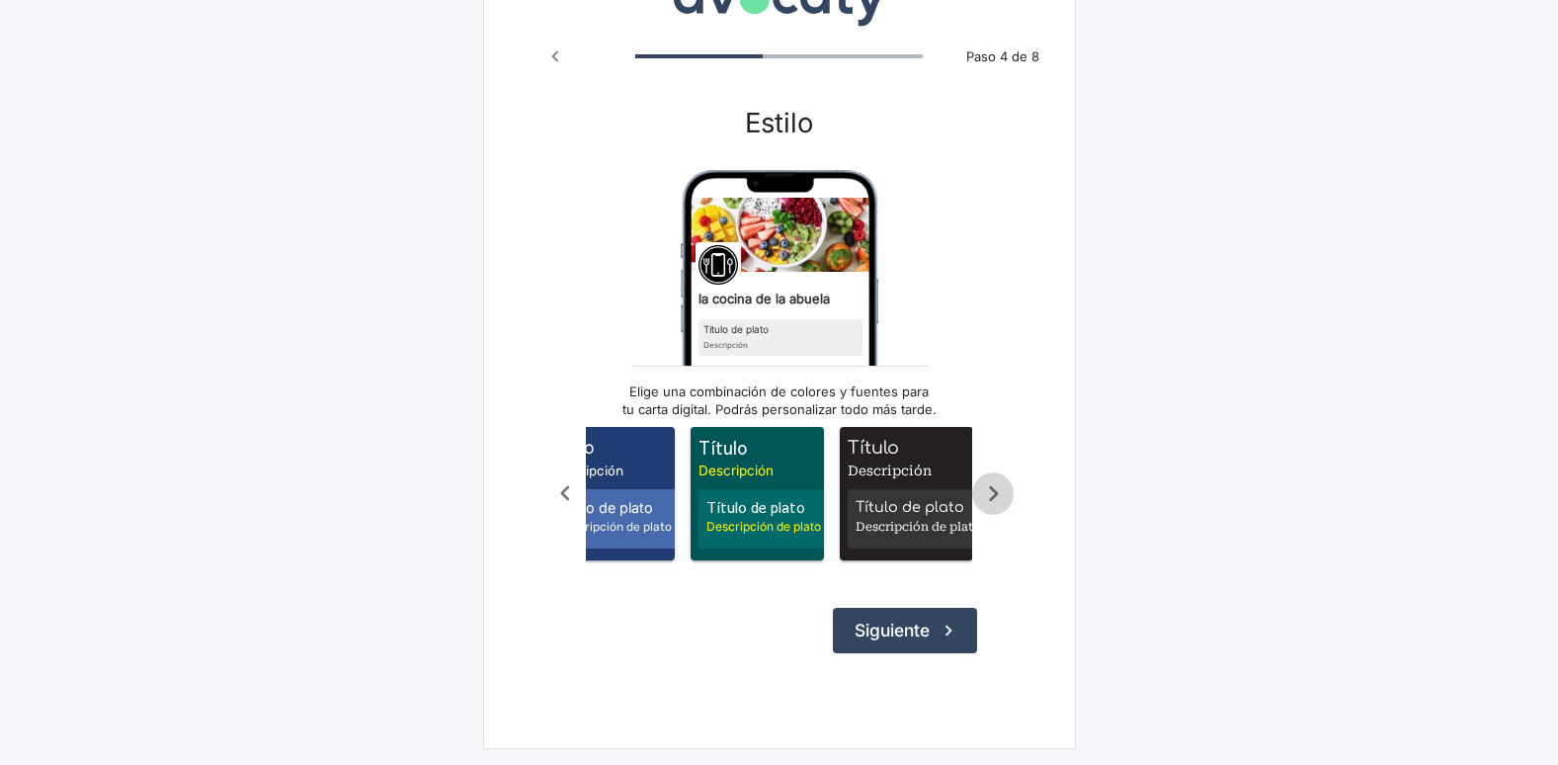
click at [997, 486] on icon "Scroll a la derecha" at bounding box center [993, 493] width 9 height 15
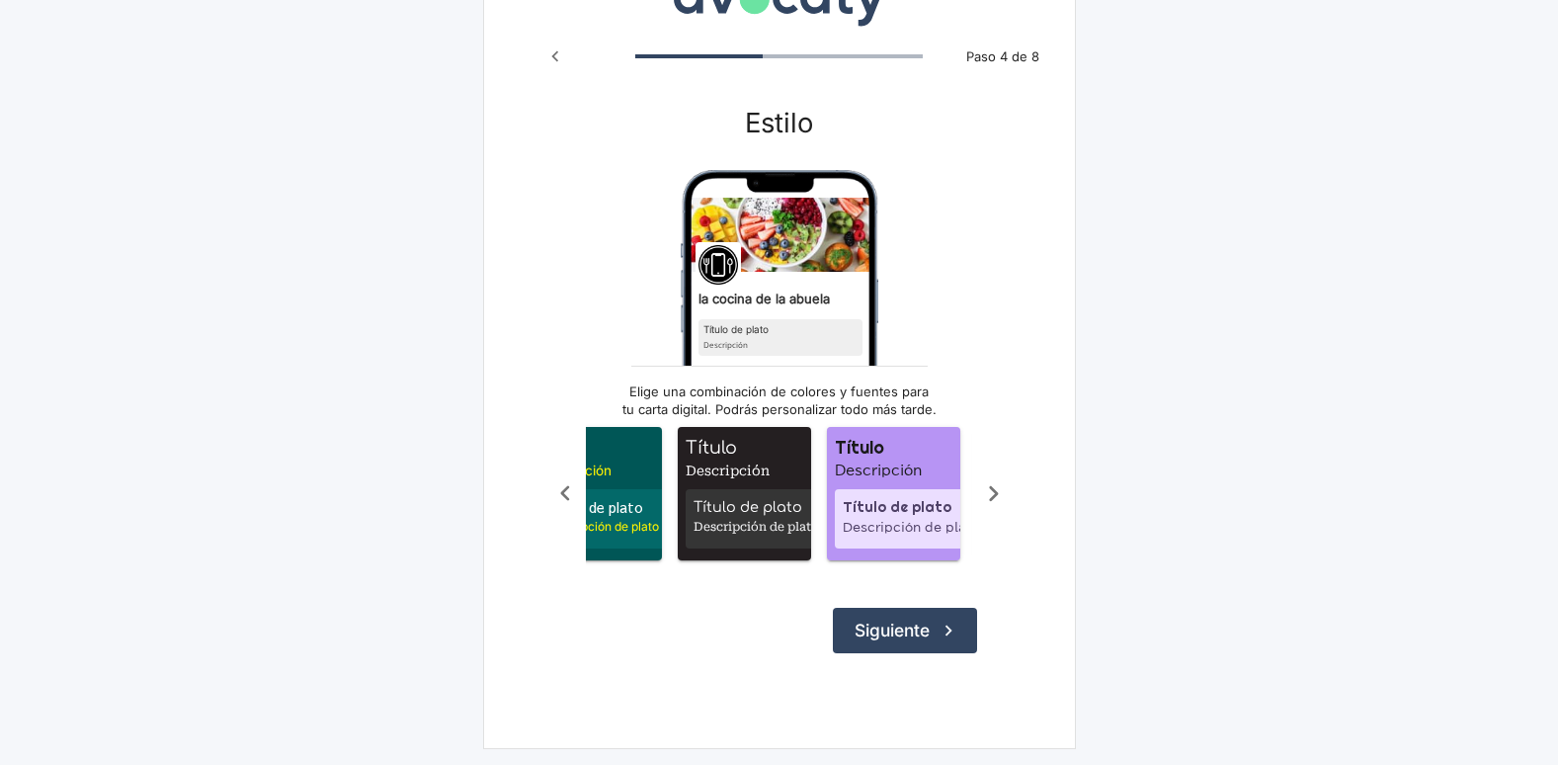
scroll to position [0, 395]
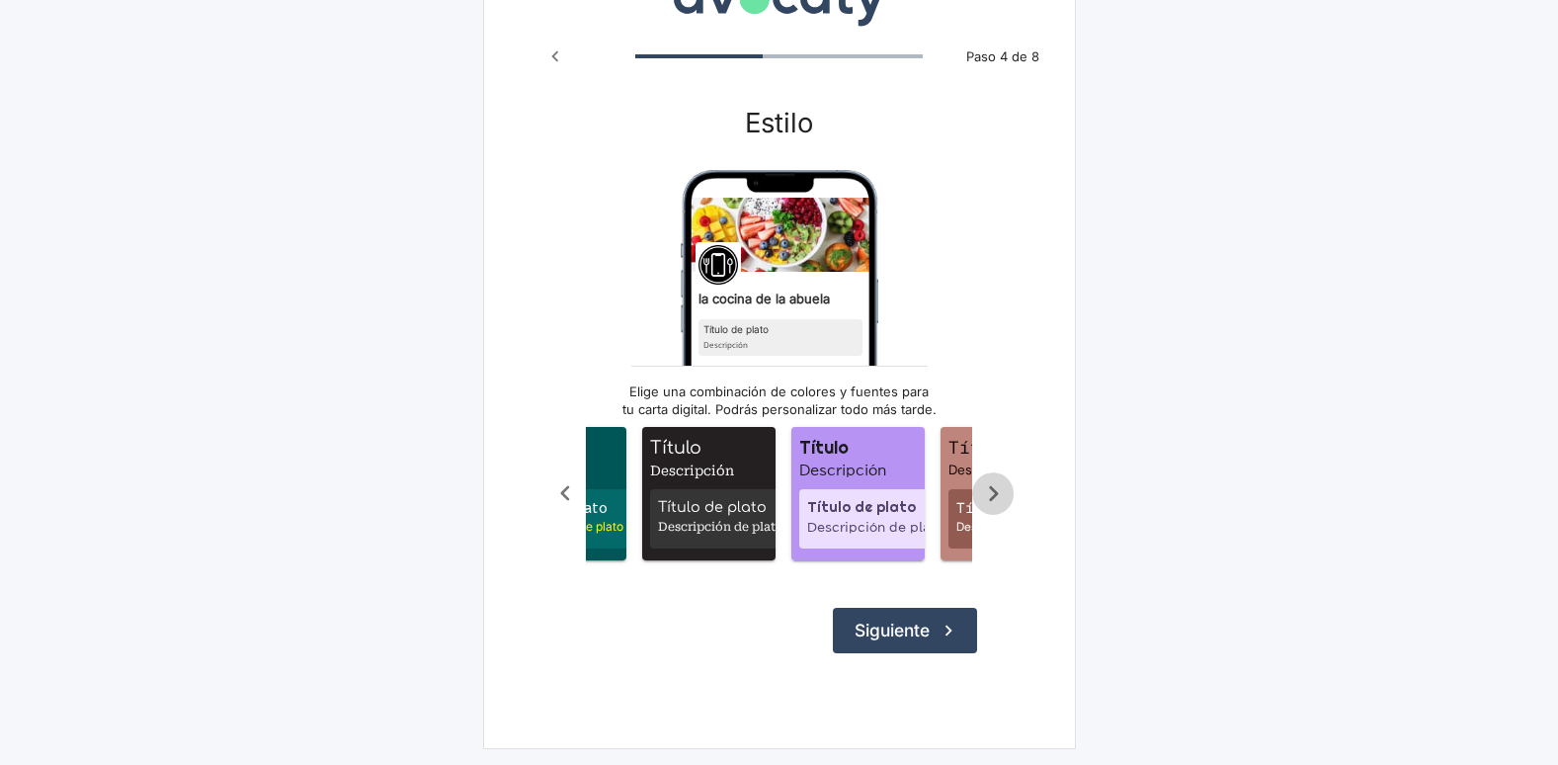
click at [997, 486] on icon "Scroll a la derecha" at bounding box center [993, 493] width 9 height 15
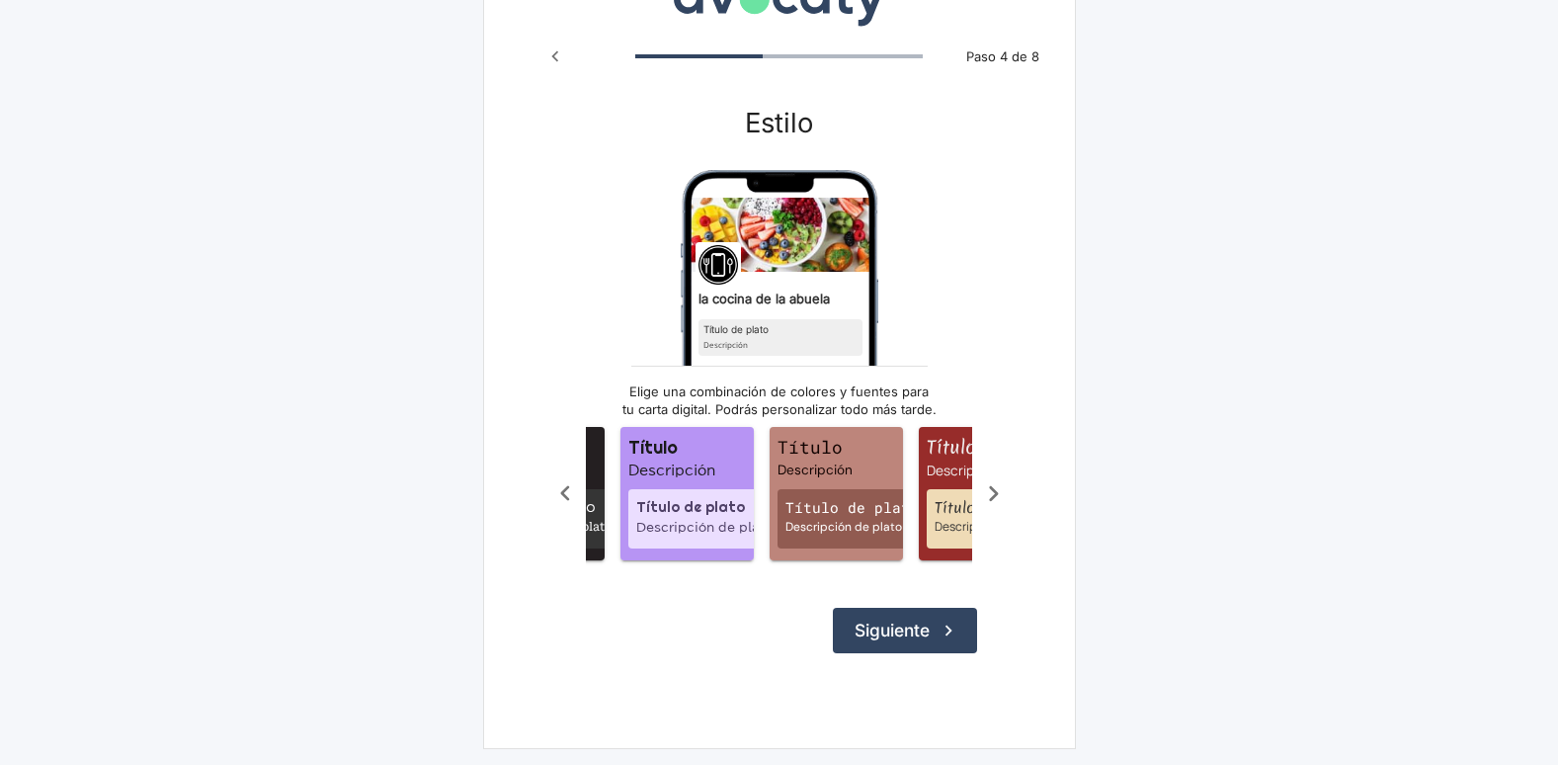
scroll to position [0, 593]
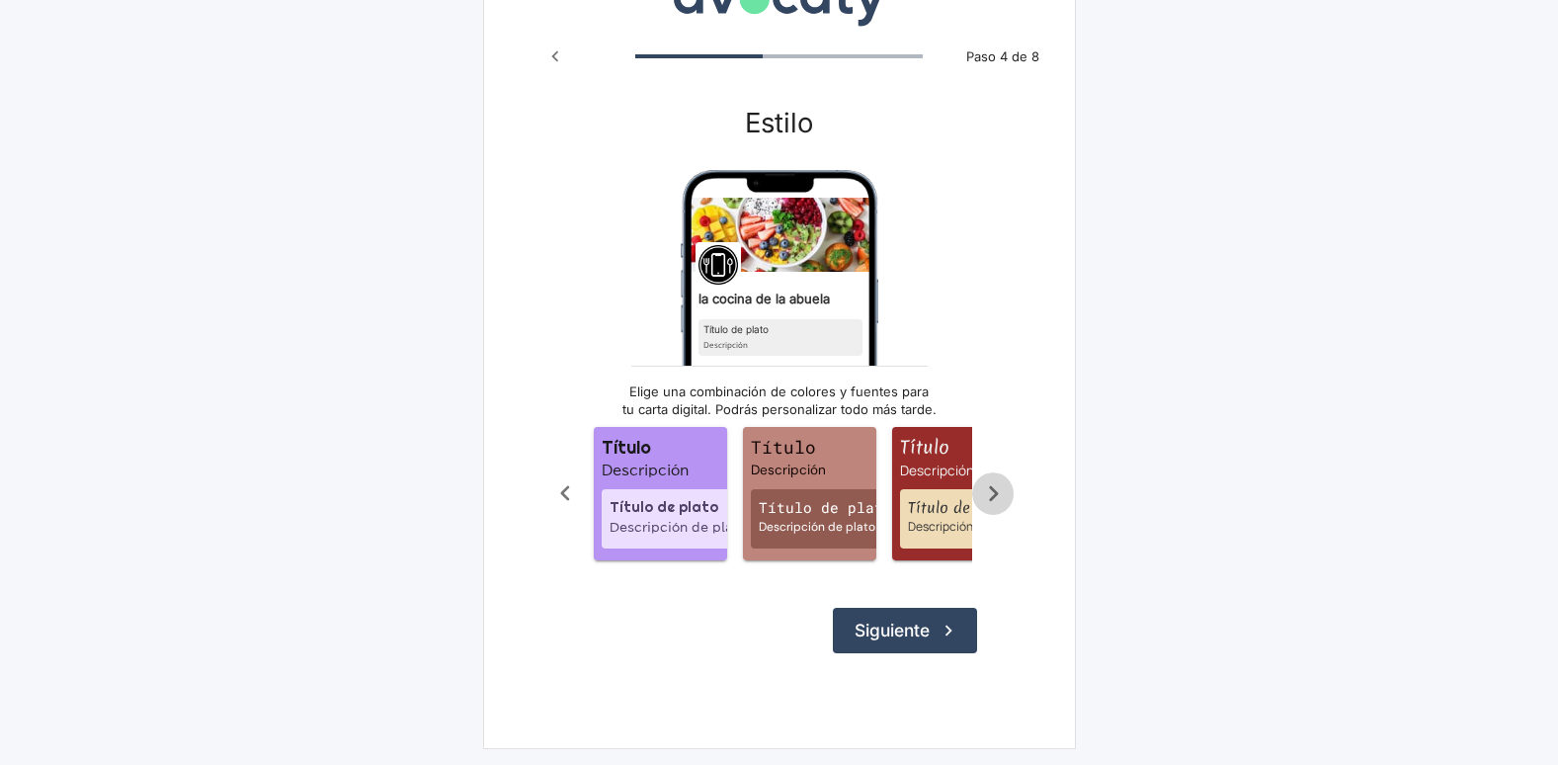
click at [997, 486] on icon "Scroll a la derecha" at bounding box center [993, 493] width 9 height 15
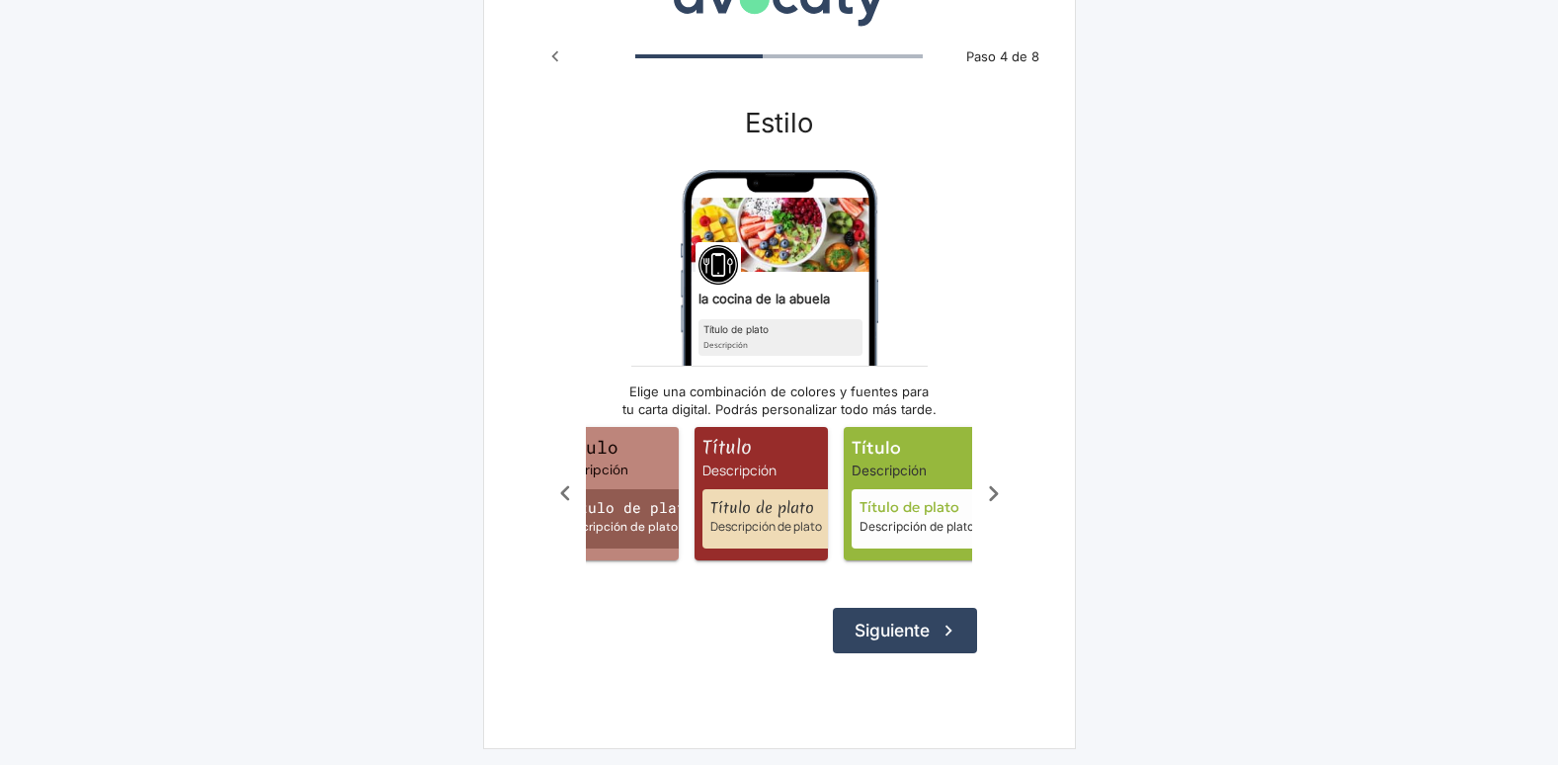
click at [997, 486] on icon "Scroll a la derecha" at bounding box center [993, 493] width 9 height 15
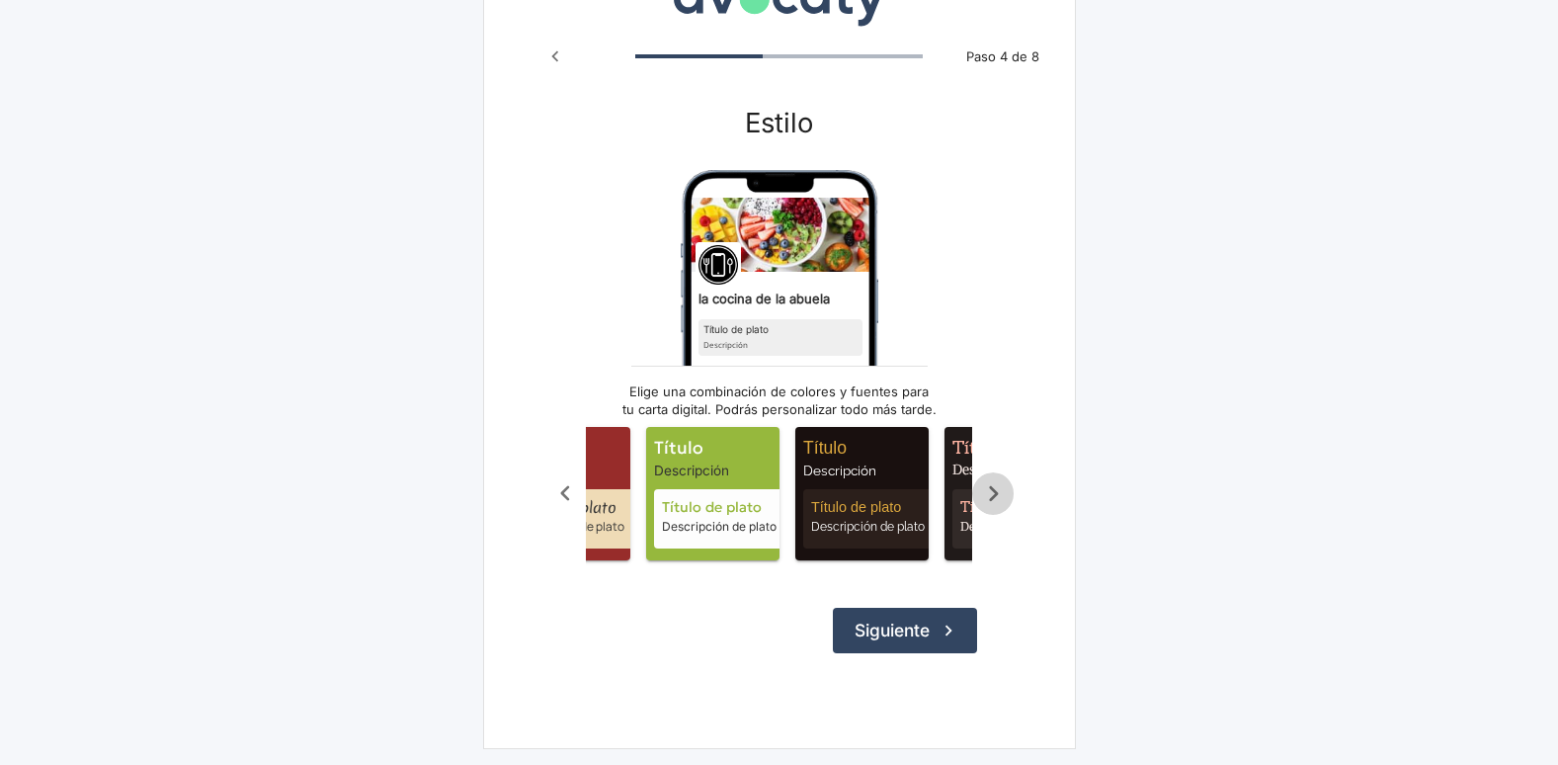
click at [997, 486] on icon "Scroll a la derecha" at bounding box center [993, 493] width 9 height 15
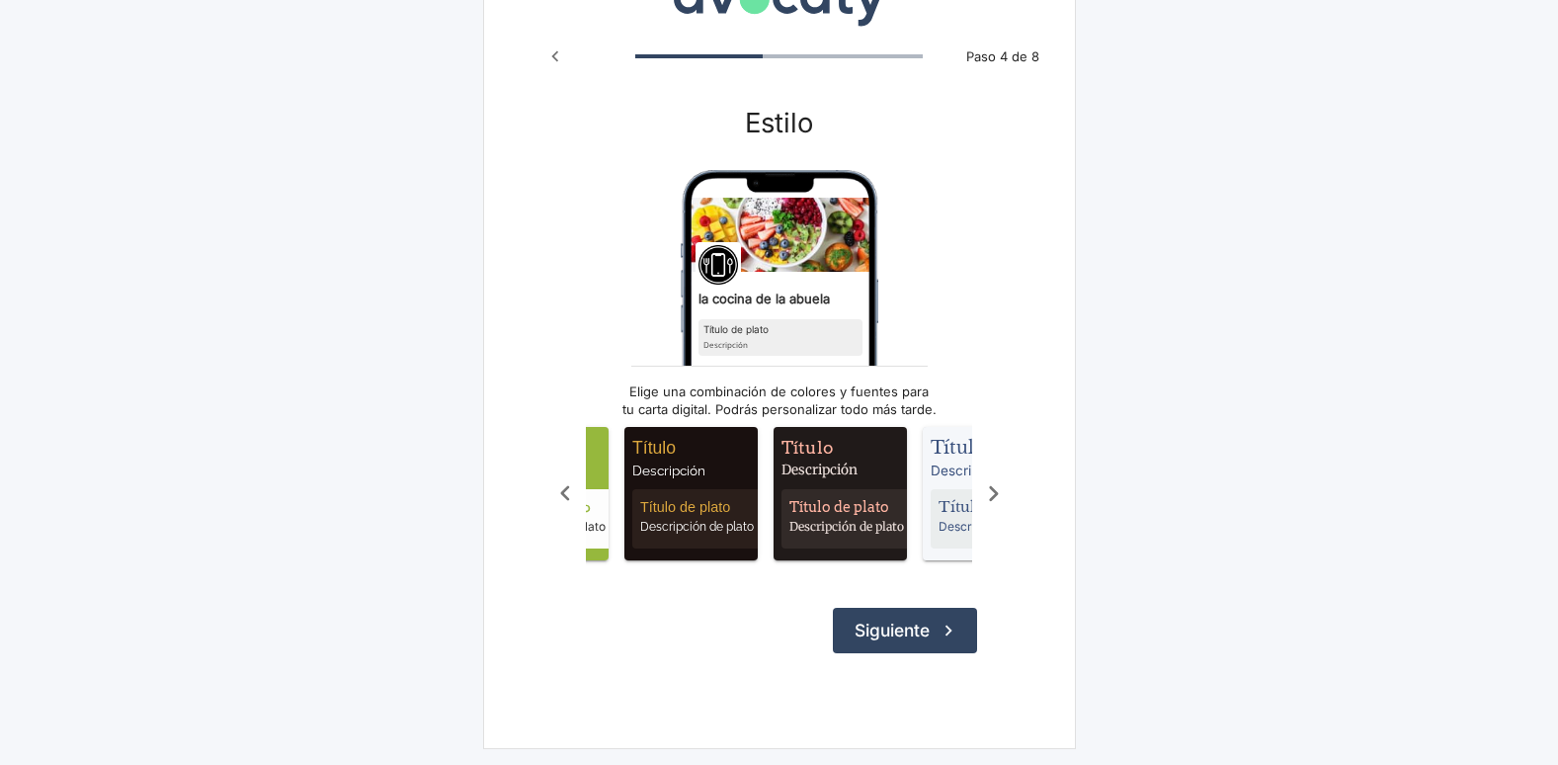
scroll to position [0, 1186]
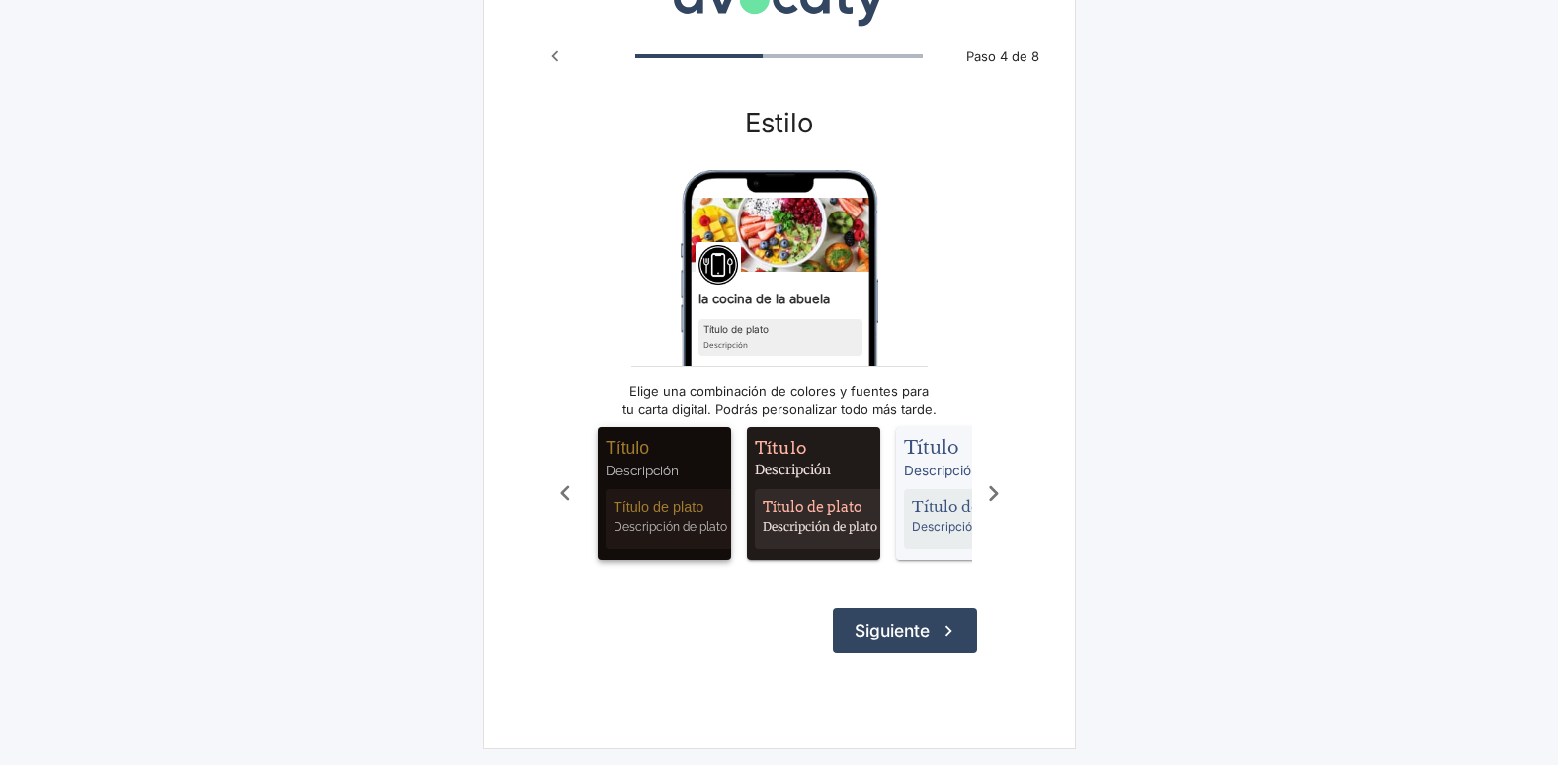
click at [677, 489] on div "Título de plato Descripción de plato" at bounding box center [675, 518] width 138 height 59
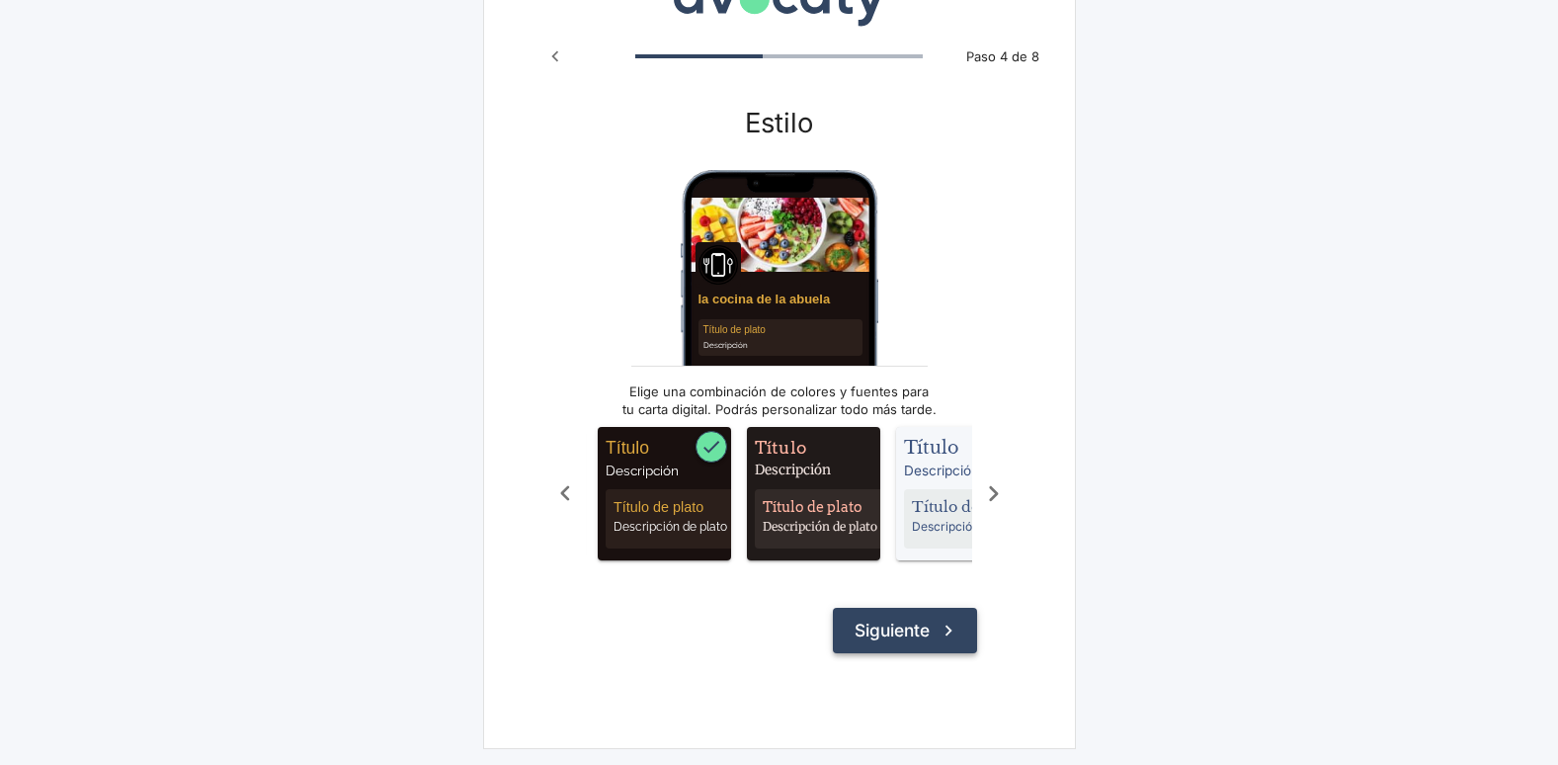
click at [882, 629] on button "Siguiente" at bounding box center [905, 630] width 144 height 45
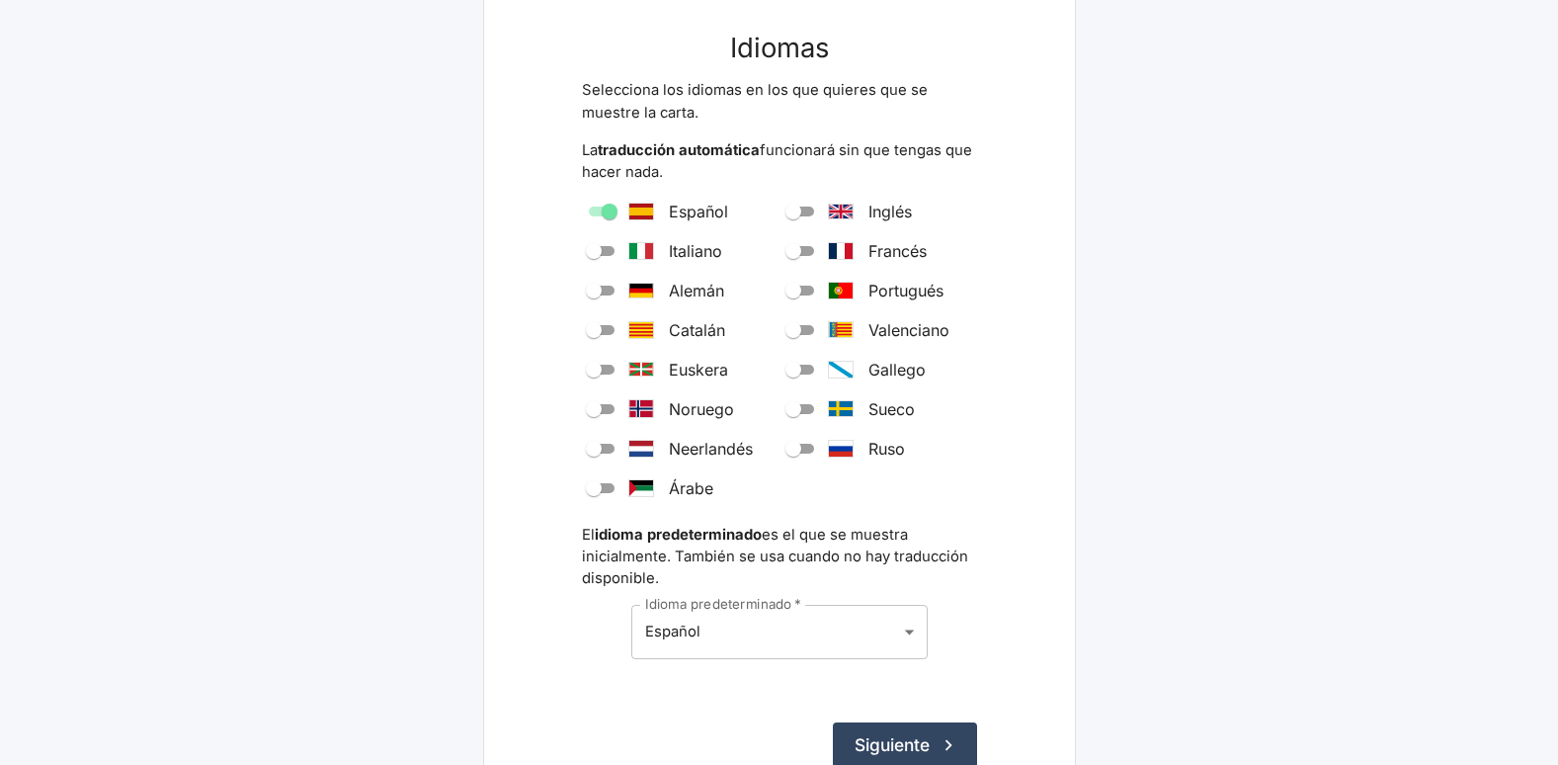
scroll to position [174, 0]
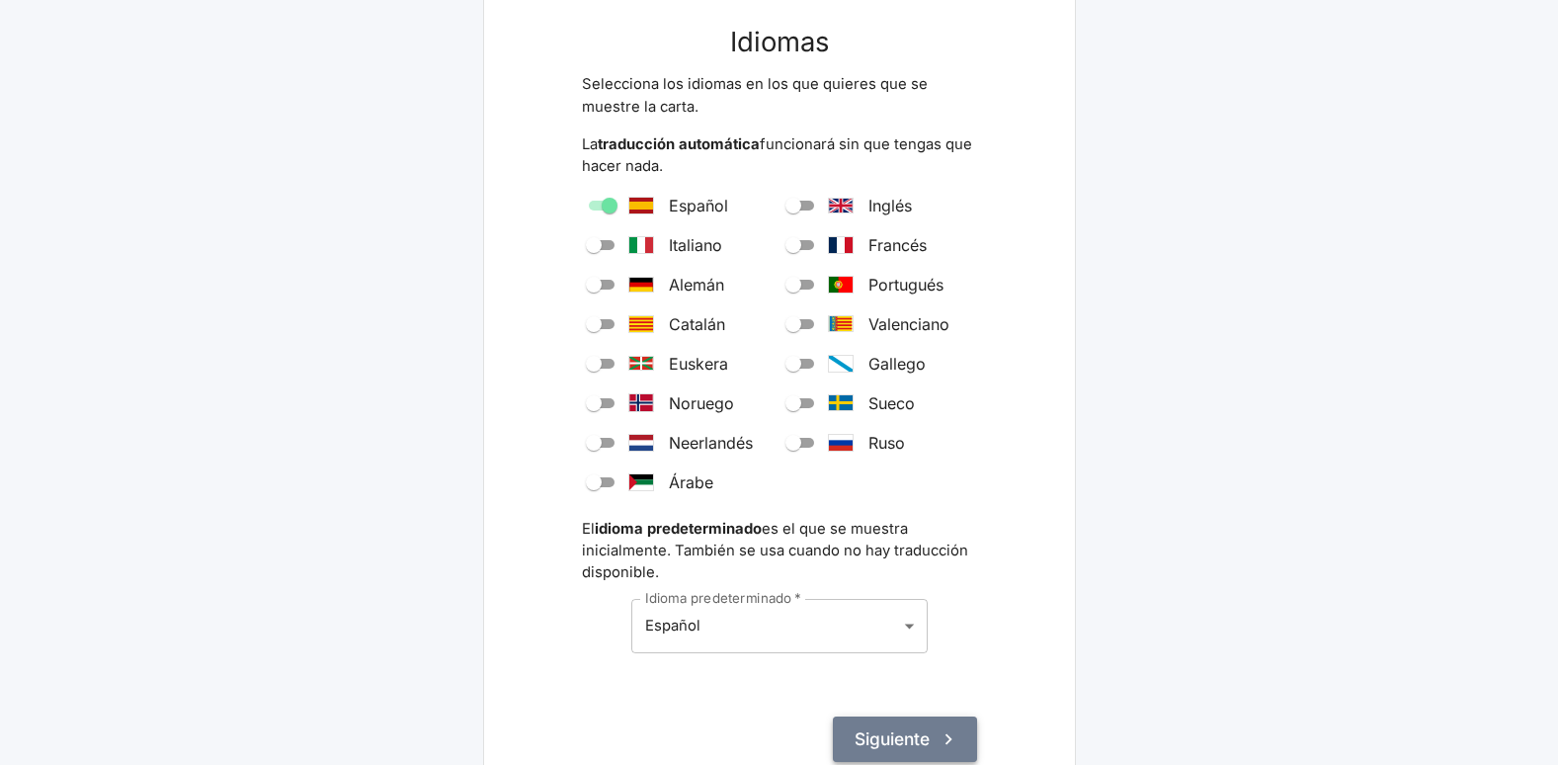
click at [916, 737] on button "Siguiente" at bounding box center [905, 738] width 144 height 45
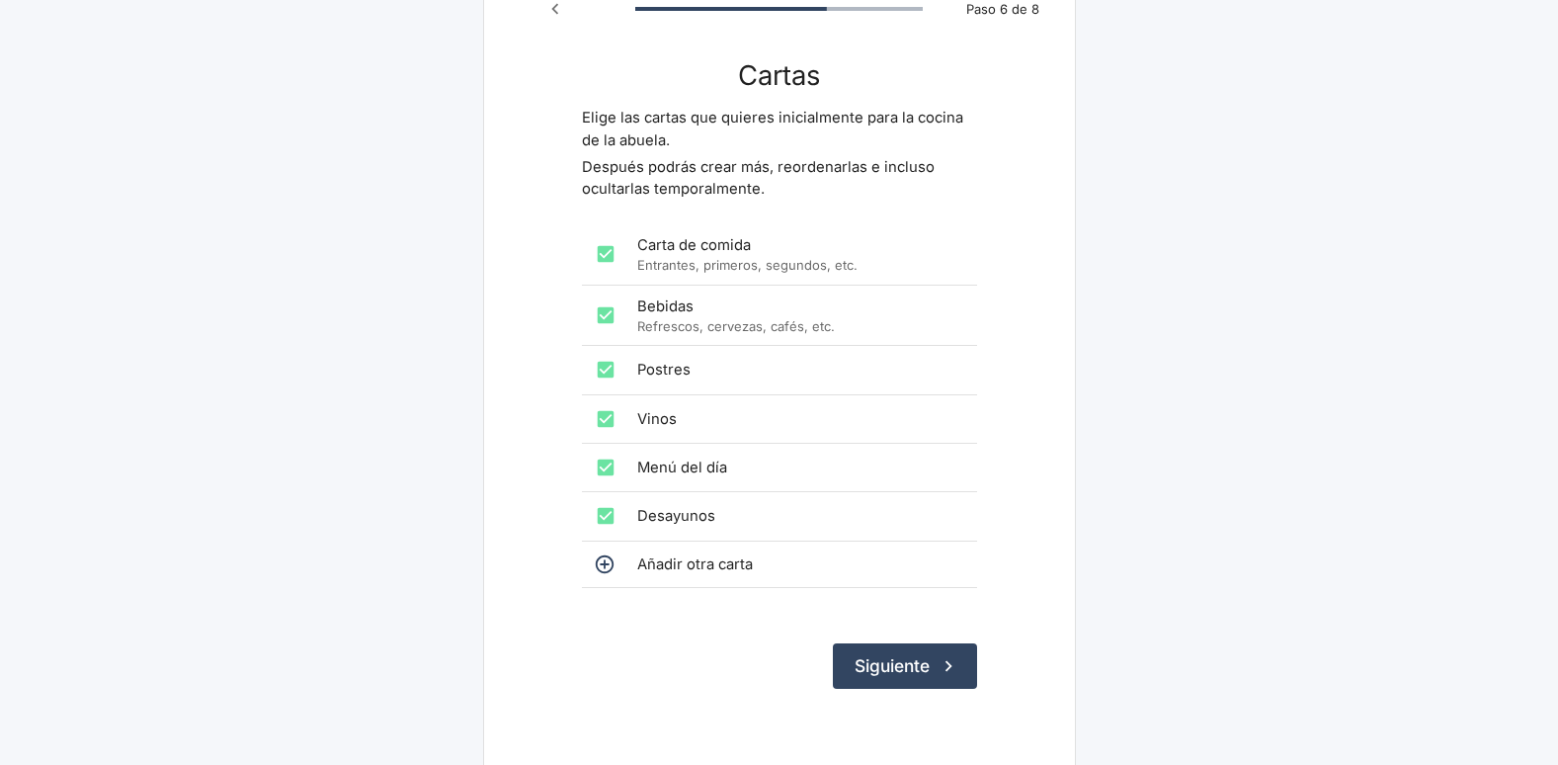
scroll to position [143, 0]
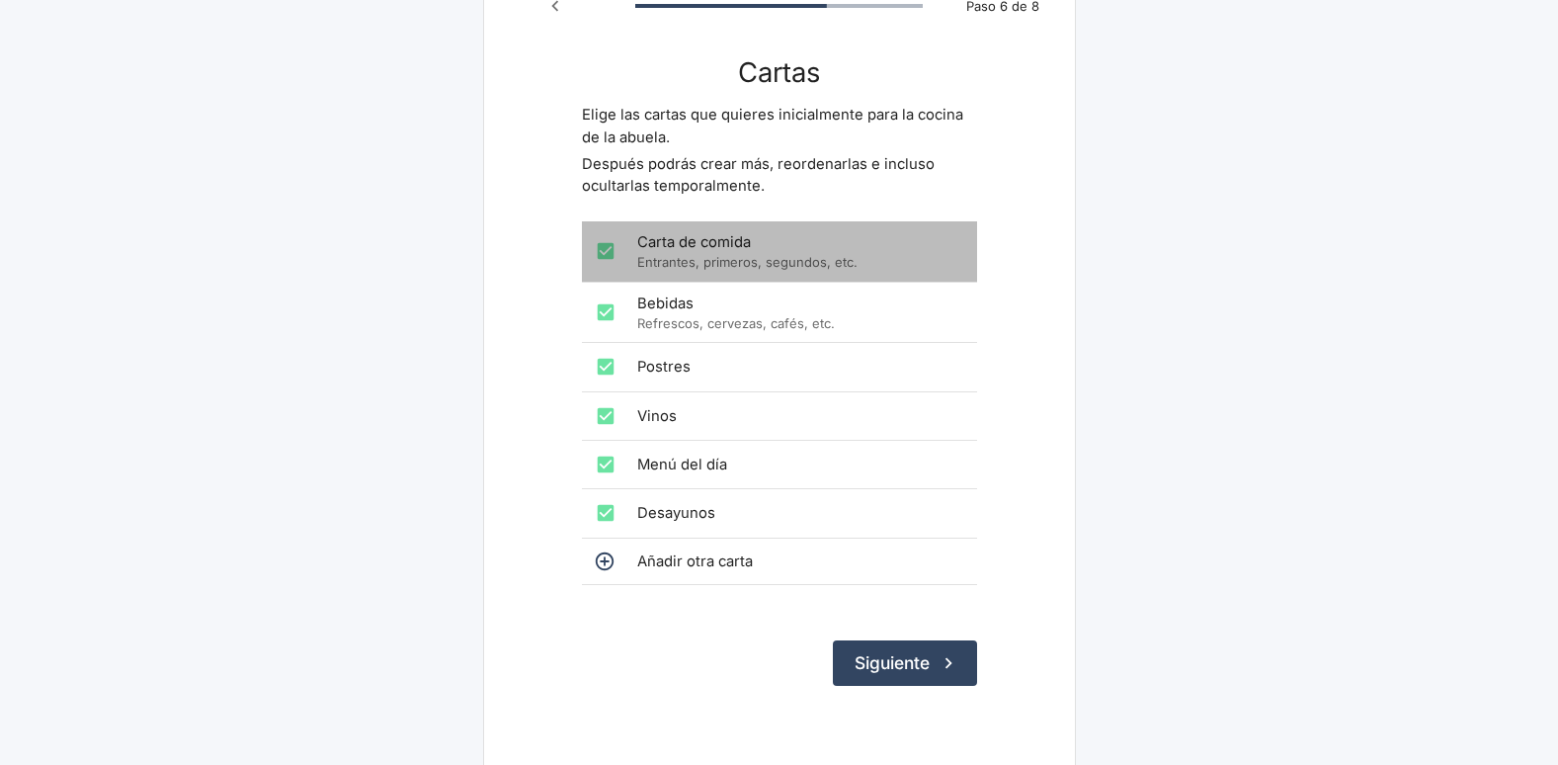
click at [749, 253] on p "Entrantes, primeros, segundos, etc." at bounding box center [799, 262] width 324 height 19
checkbox input "true"
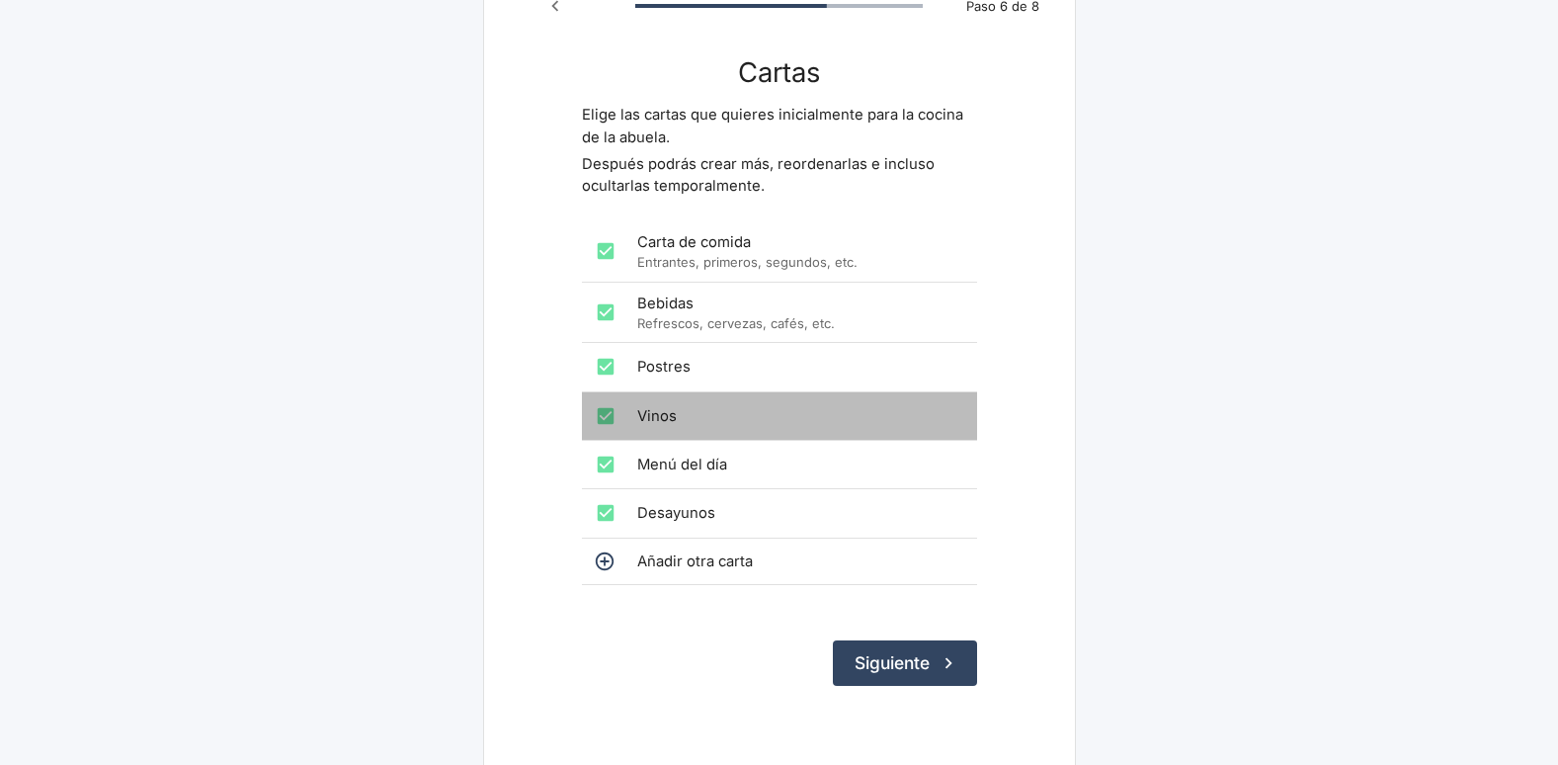
click at [669, 425] on span "Vinos" at bounding box center [799, 416] width 324 height 22
checkbox input "false"
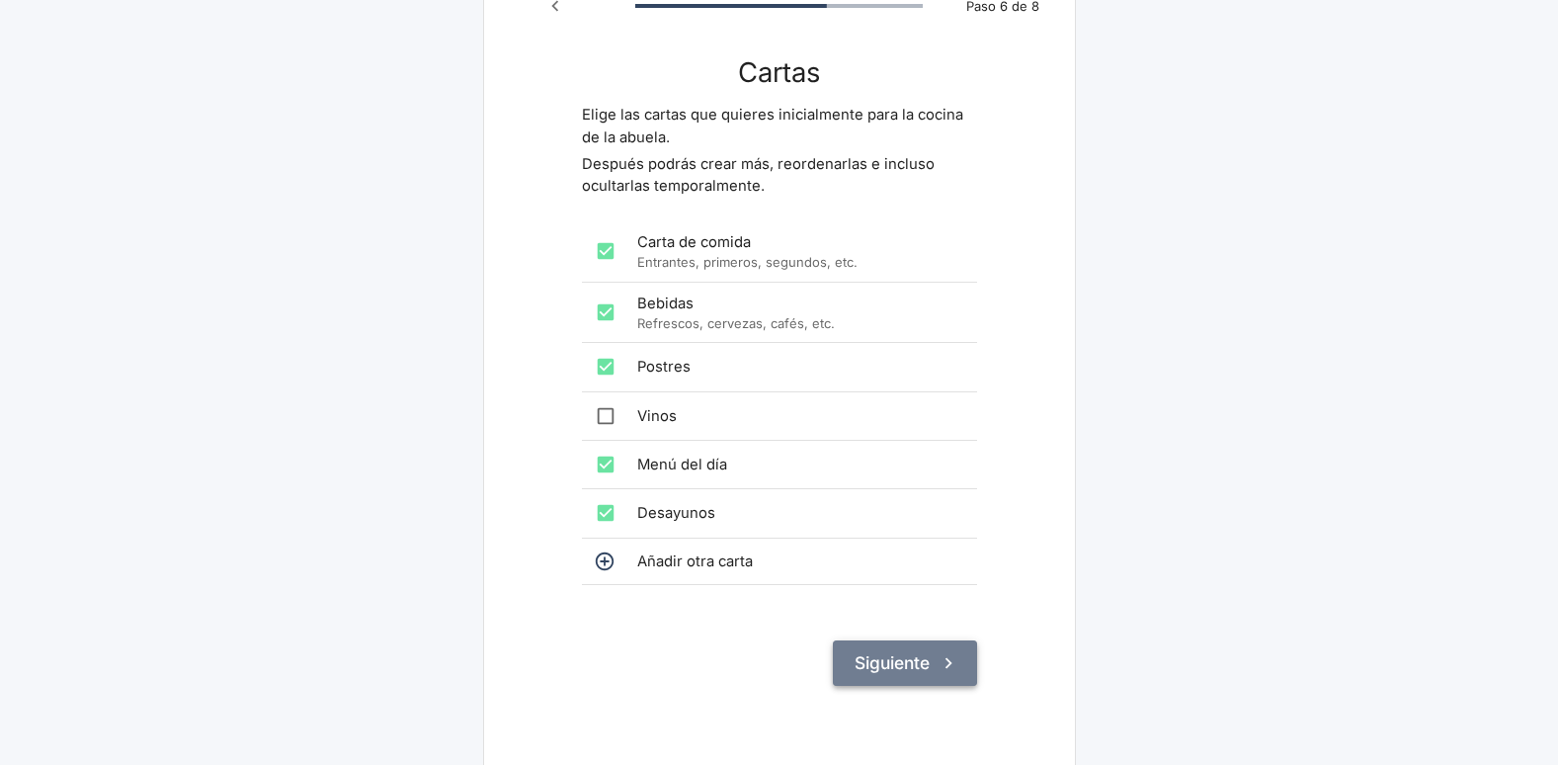
click at [911, 660] on button "Siguiente" at bounding box center [905, 662] width 144 height 45
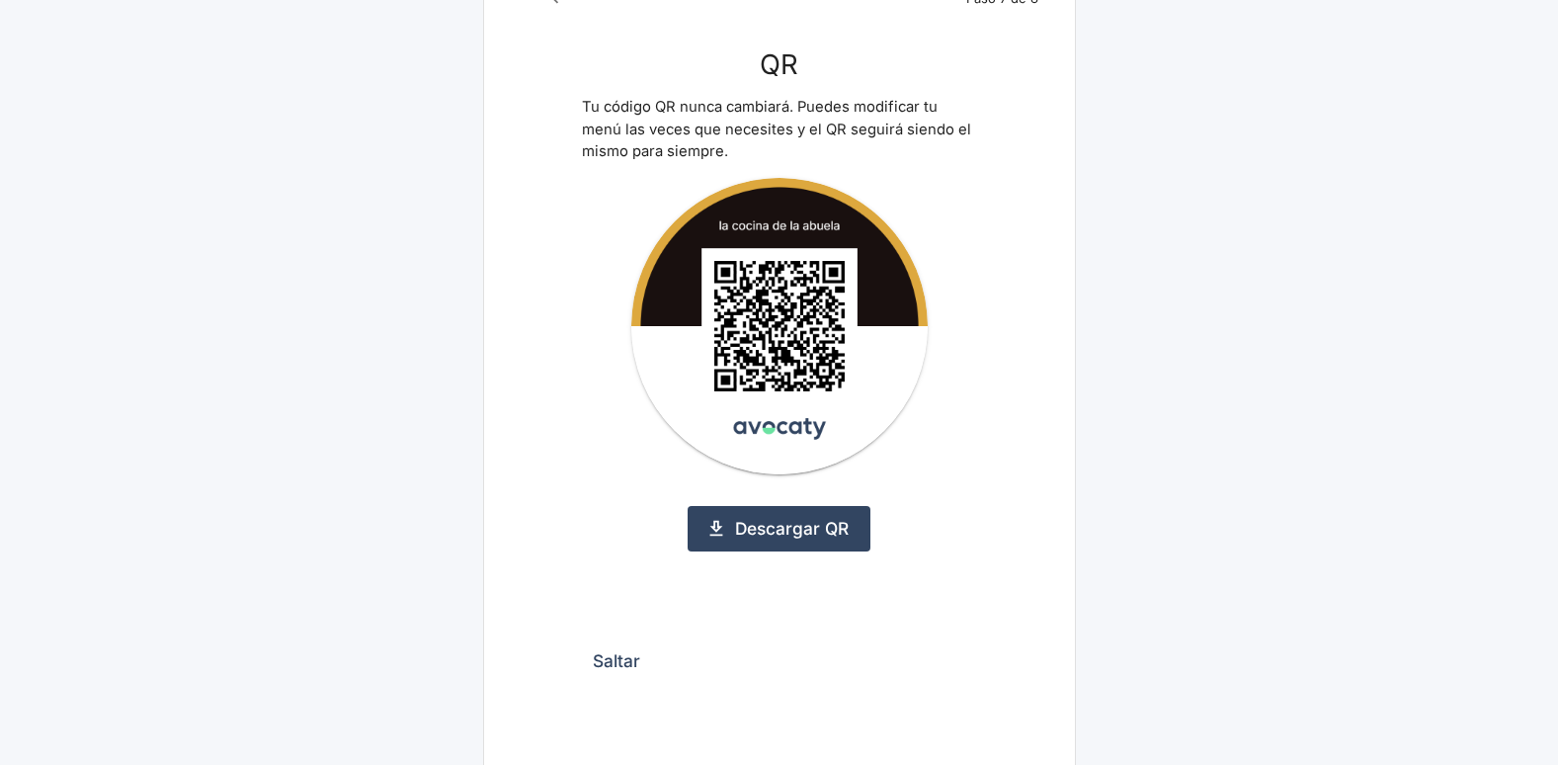
scroll to position [183, 0]
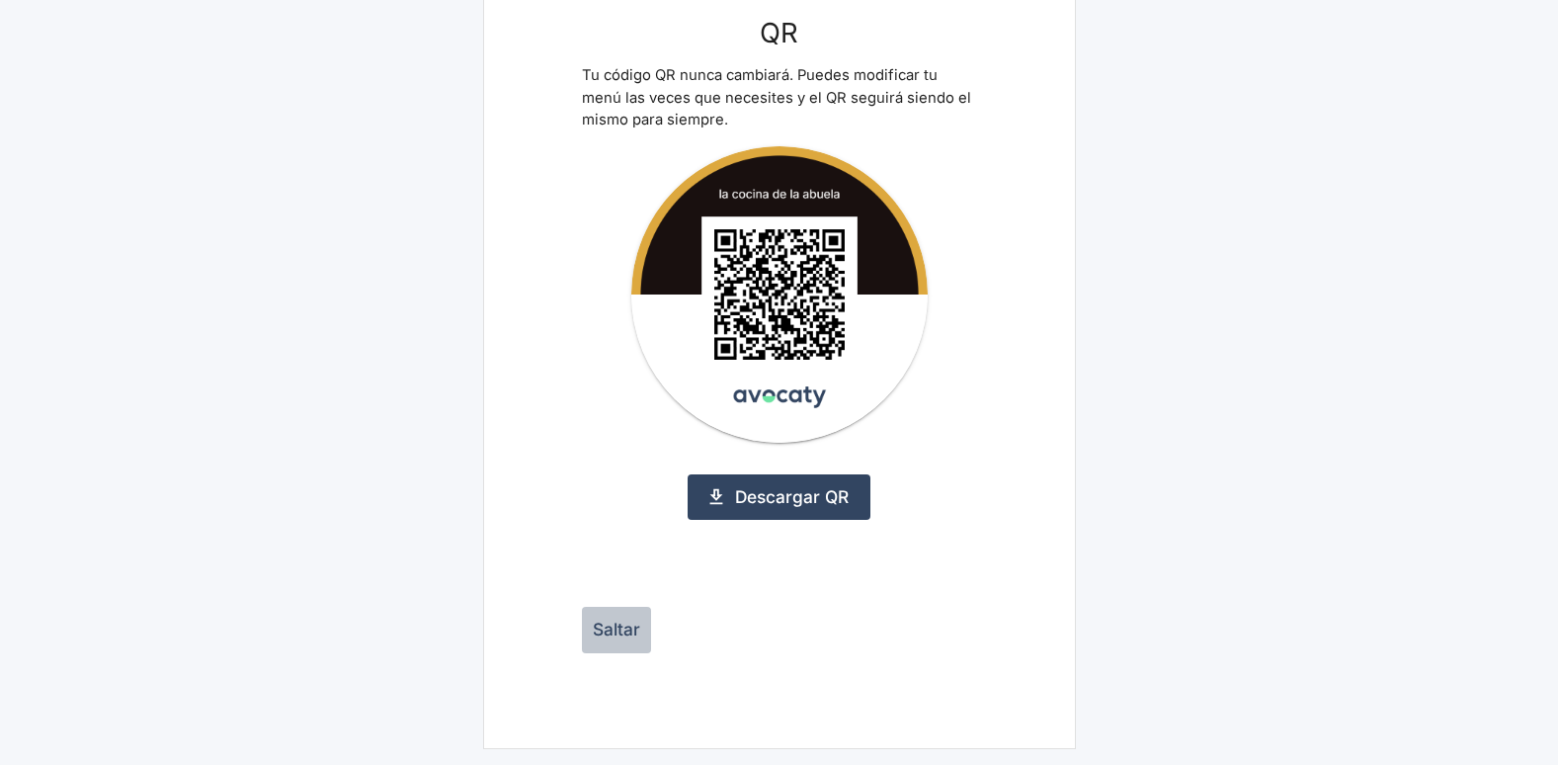
click at [621, 630] on button "Saltar" at bounding box center [616, 629] width 69 height 45
